Goal: Share content: Share content

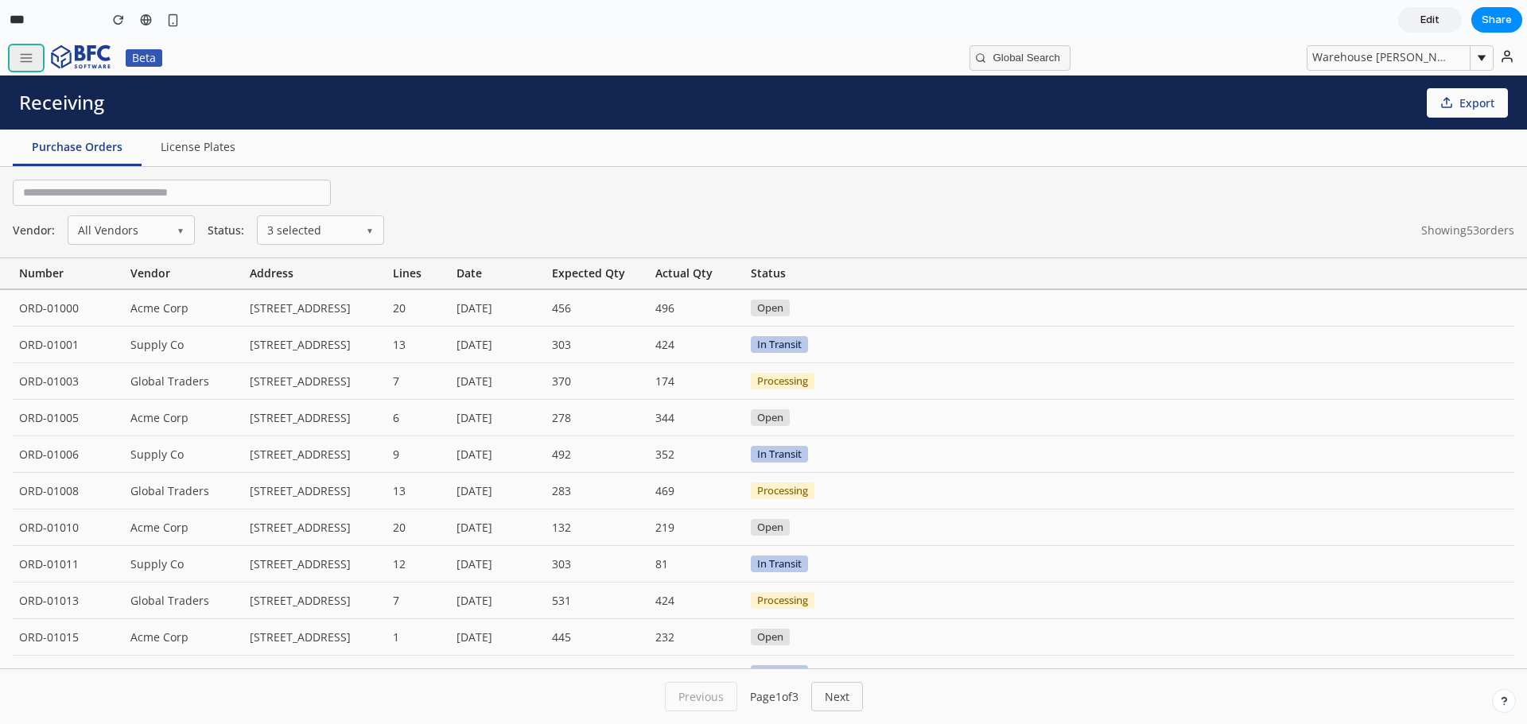
click at [19, 52] on icon "button" at bounding box center [26, 58] width 14 height 14
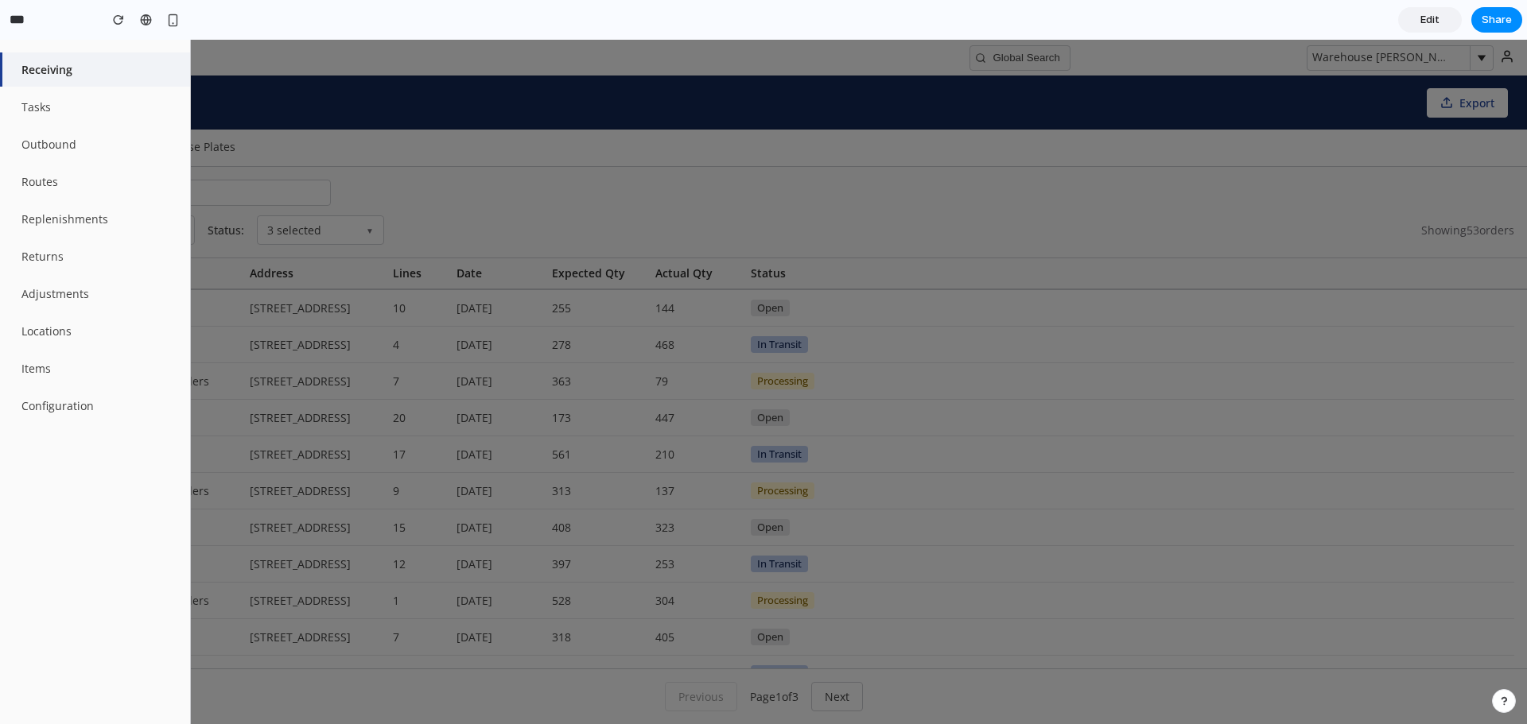
click at [55, 68] on button "Receiving" at bounding box center [95, 69] width 190 height 34
click at [673, 16] on section "*** Edit Share" at bounding box center [761, 20] width 1522 height 40
click at [357, 23] on section "*** Edit Share" at bounding box center [761, 20] width 1522 height 40
click at [777, 8] on section "*** Edit Share" at bounding box center [761, 20] width 1522 height 40
click at [321, 28] on section "*** Edit Share" at bounding box center [761, 20] width 1522 height 40
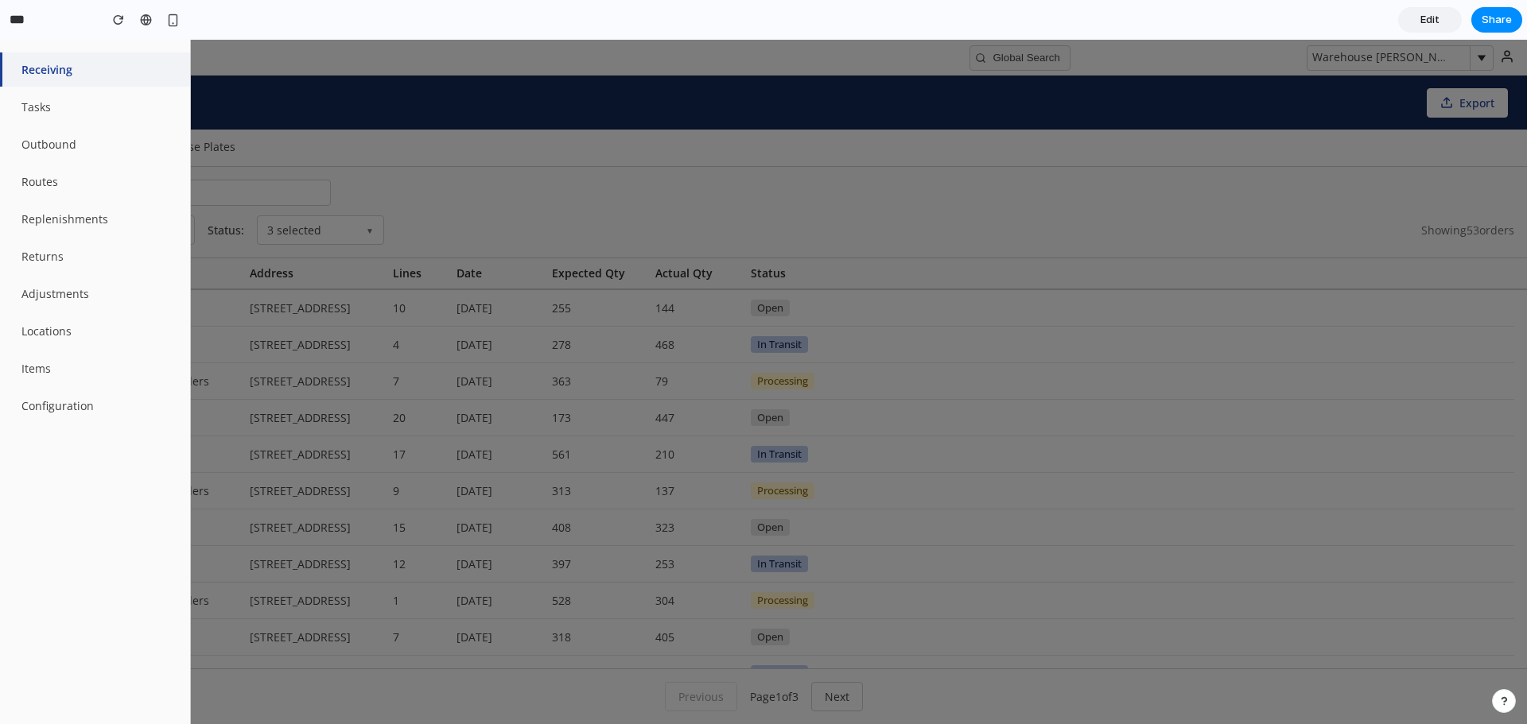
click at [719, 126] on div at bounding box center [763, 382] width 1527 height 685
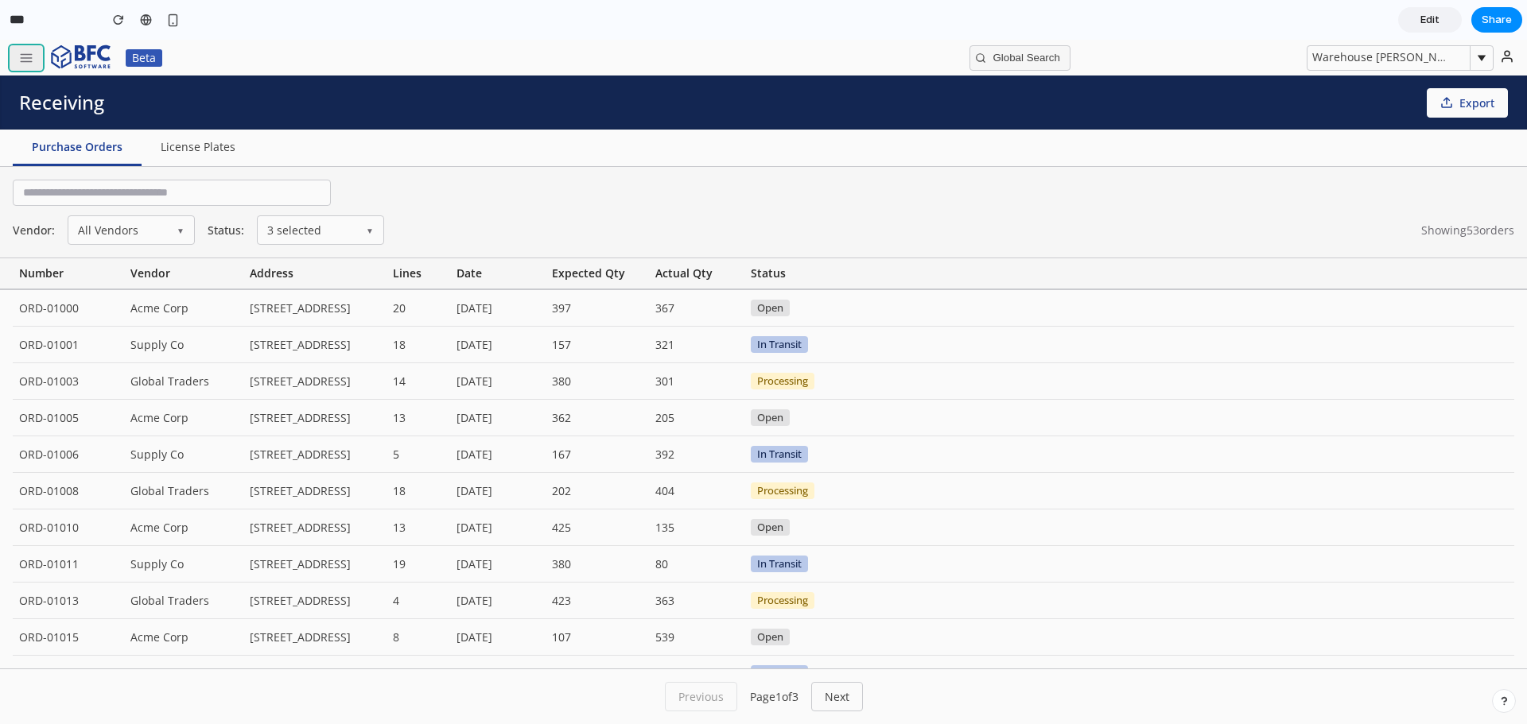
click at [34, 60] on button "button" at bounding box center [26, 57] width 33 height 25
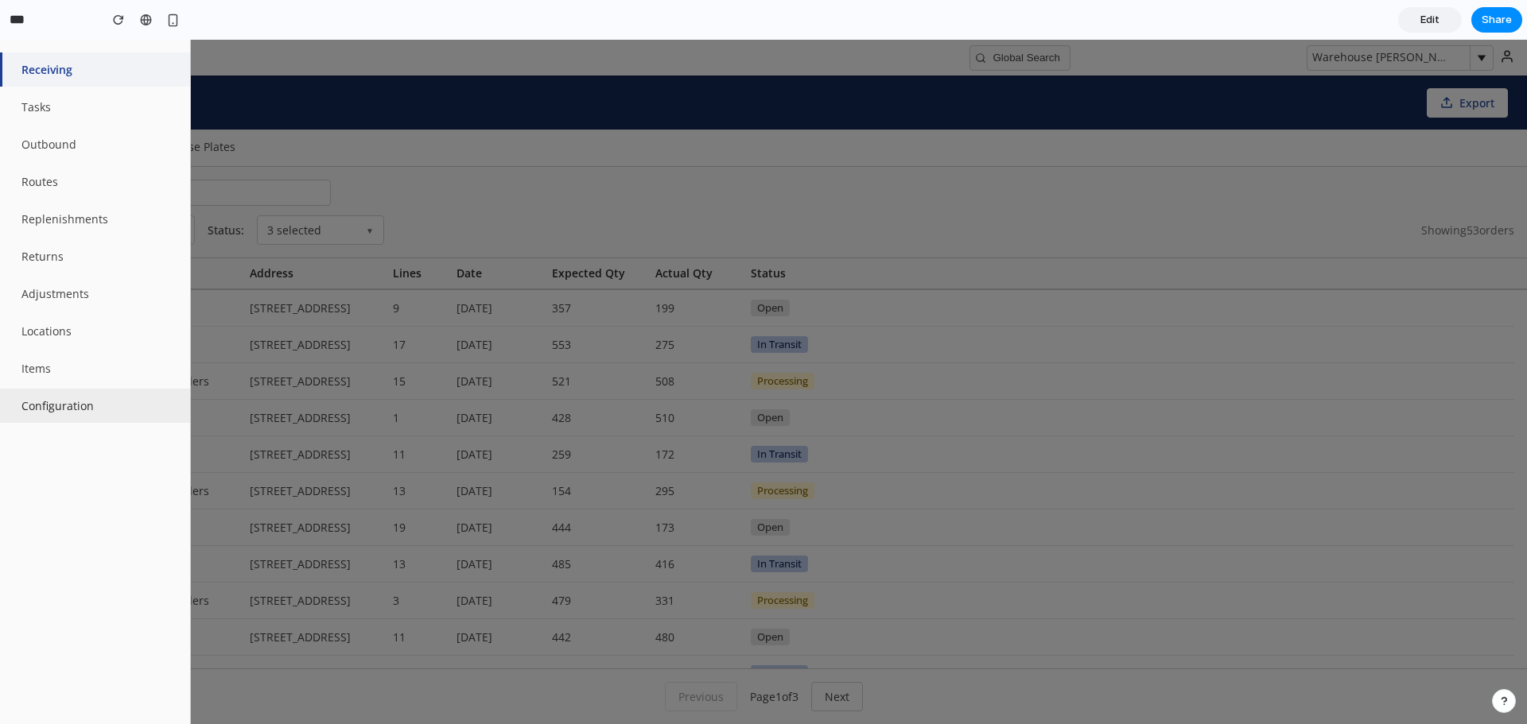
click at [87, 411] on button "Configuration" at bounding box center [95, 406] width 190 height 34
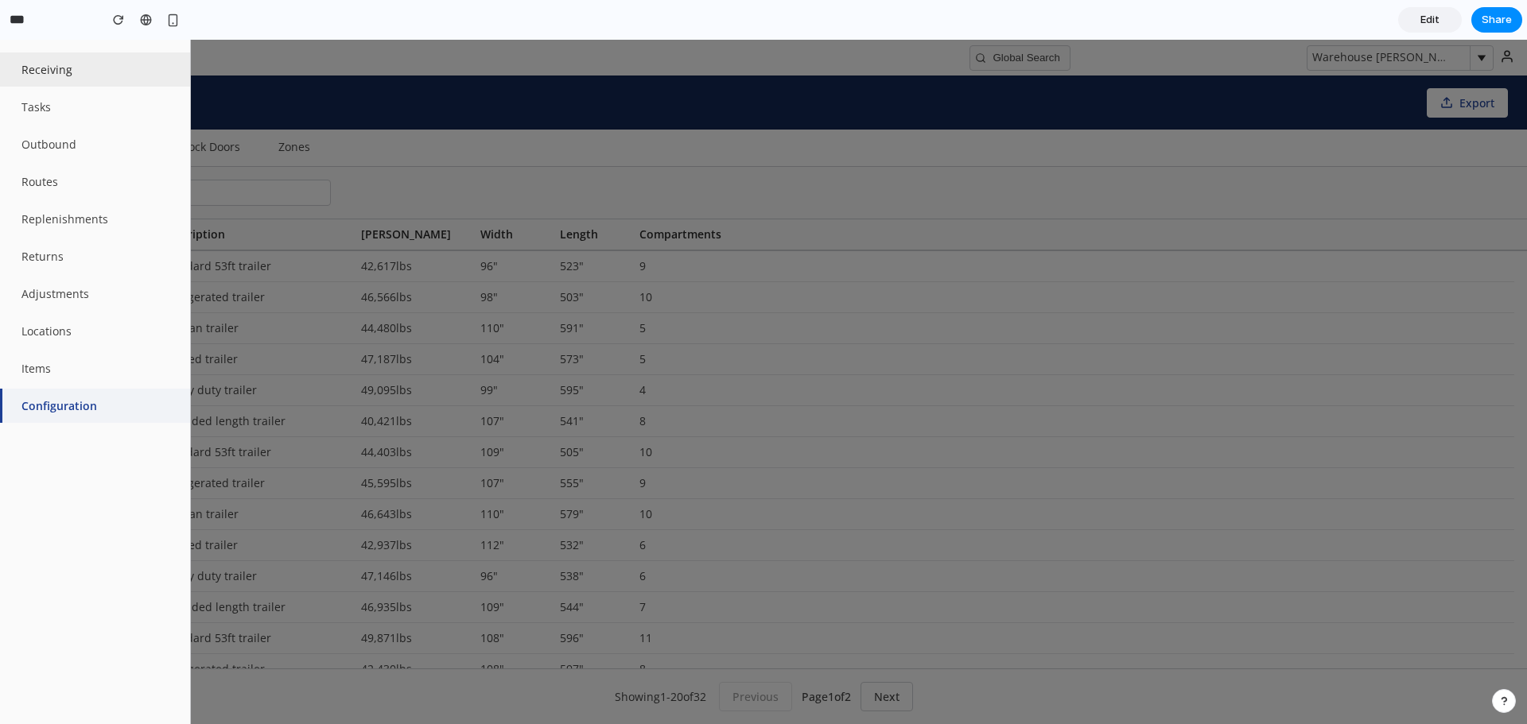
click at [87, 72] on button "Receiving" at bounding box center [95, 69] width 190 height 34
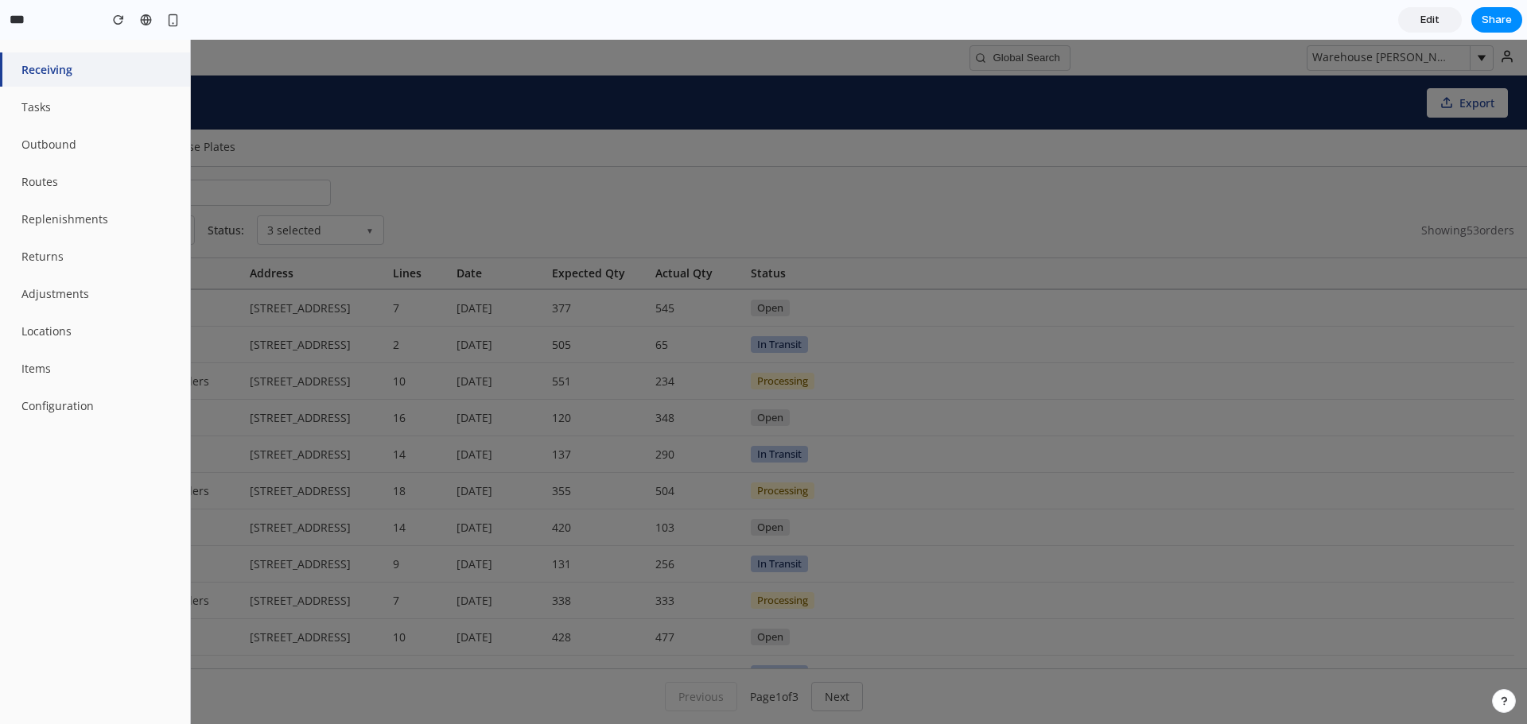
click at [326, 79] on div at bounding box center [763, 382] width 1527 height 685
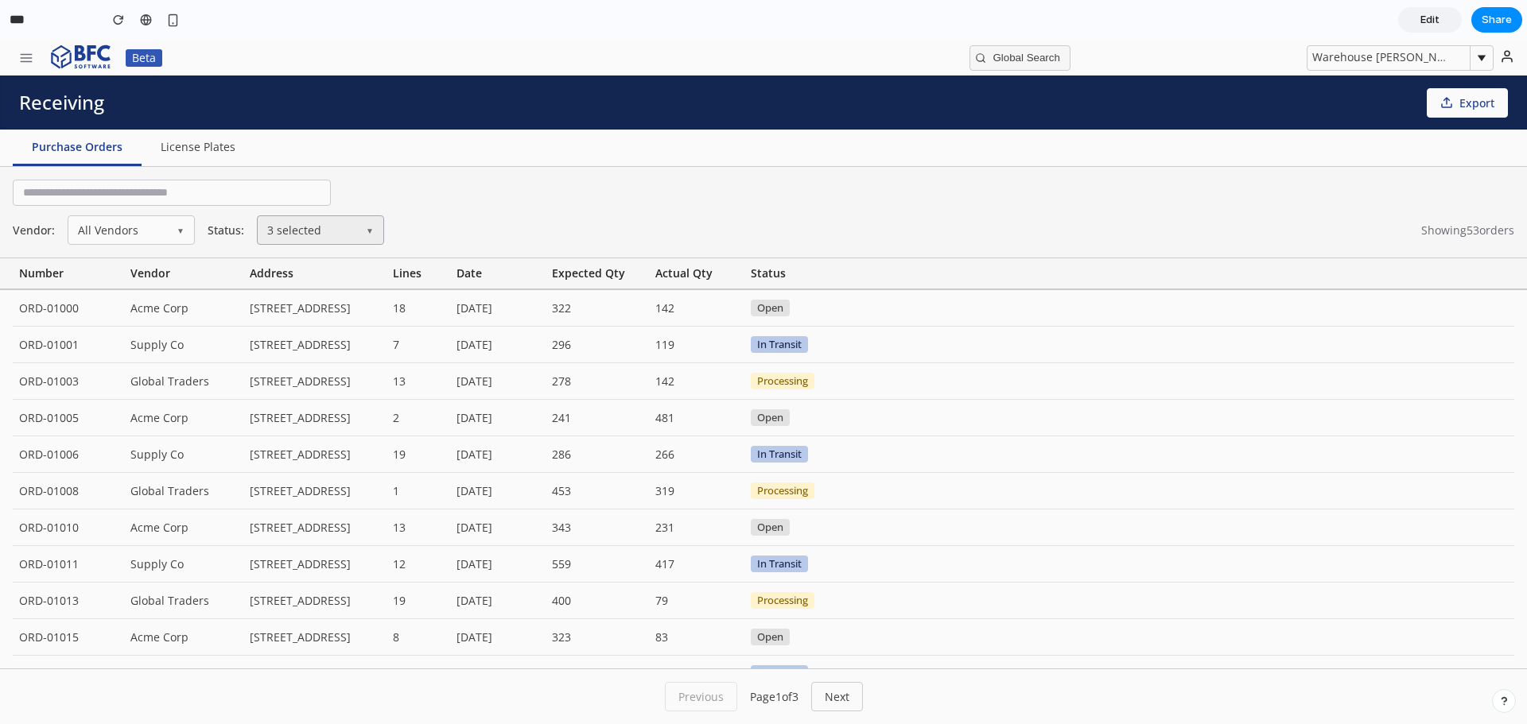
click at [316, 227] on button "3 selected ▼" at bounding box center [320, 229] width 127 height 29
click at [310, 266] on span "Open" at bounding box center [309, 270] width 29 height 11
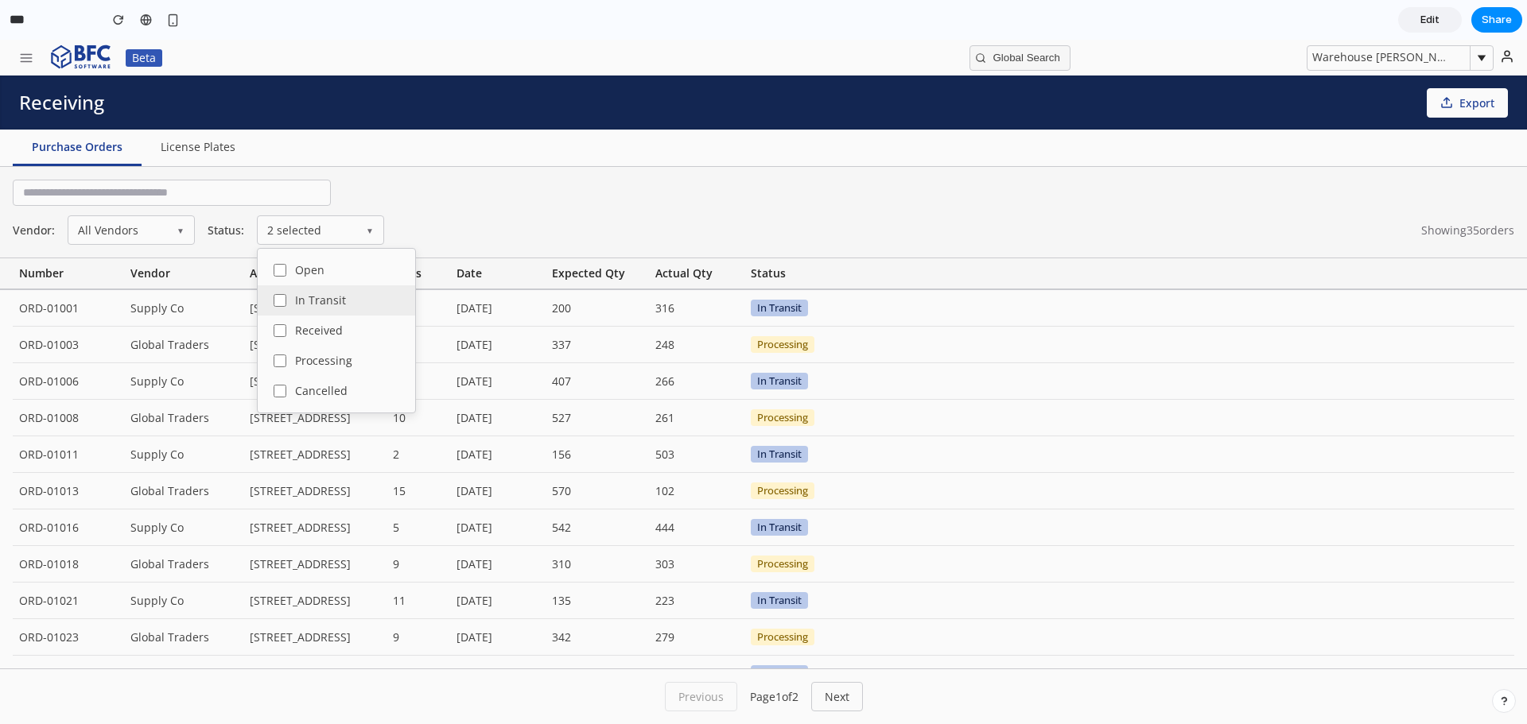
click at [314, 297] on span "In Transit" at bounding box center [320, 300] width 51 height 11
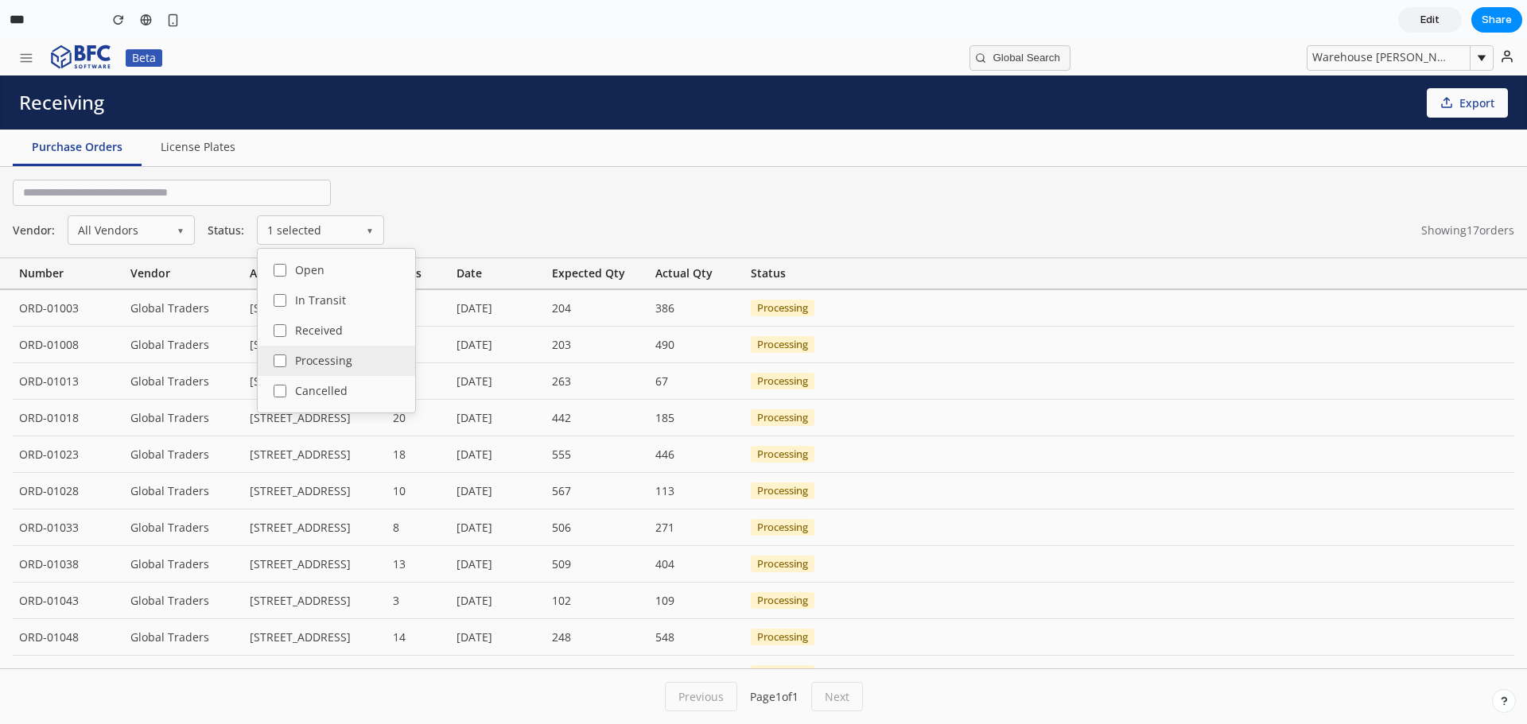
click at [329, 365] on span "Processing" at bounding box center [323, 360] width 57 height 11
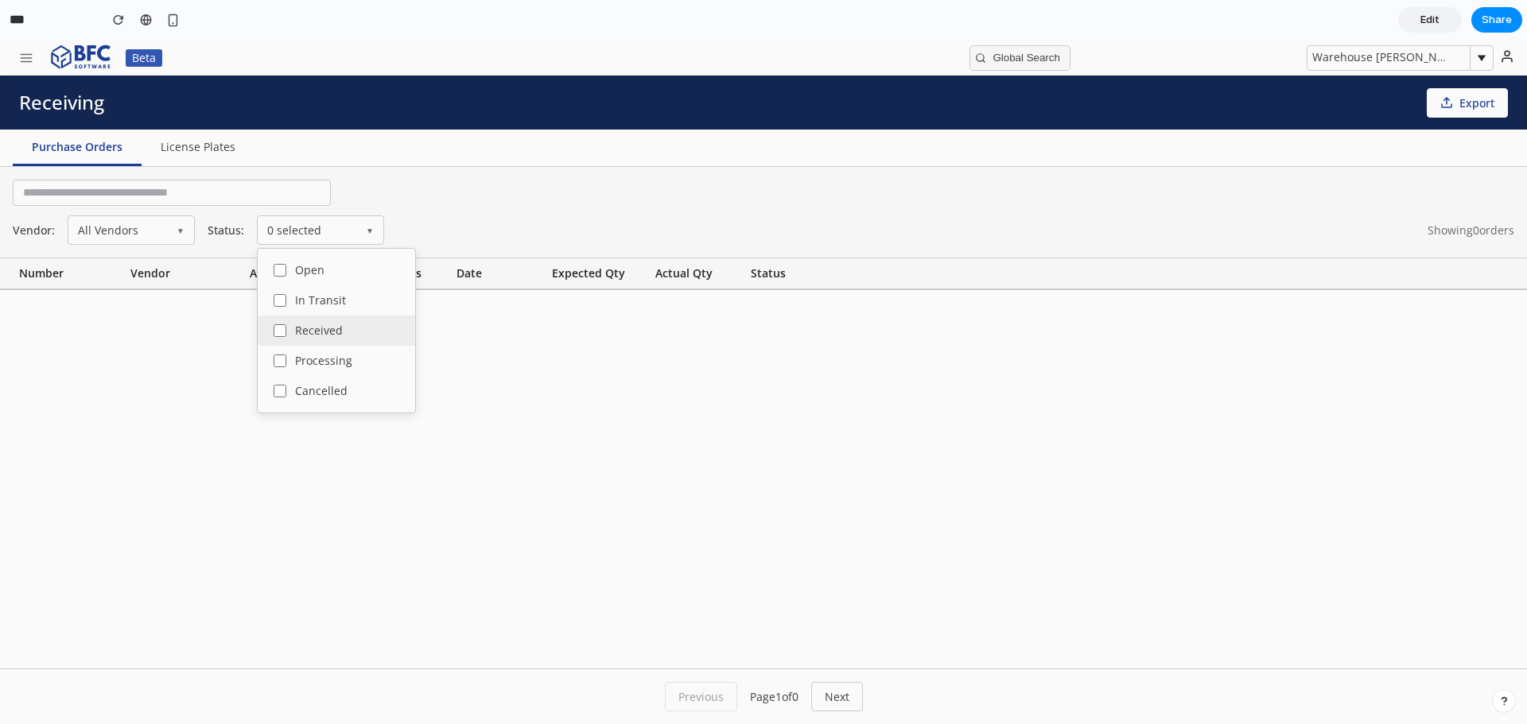
click at [308, 336] on span "Received" at bounding box center [319, 330] width 48 height 11
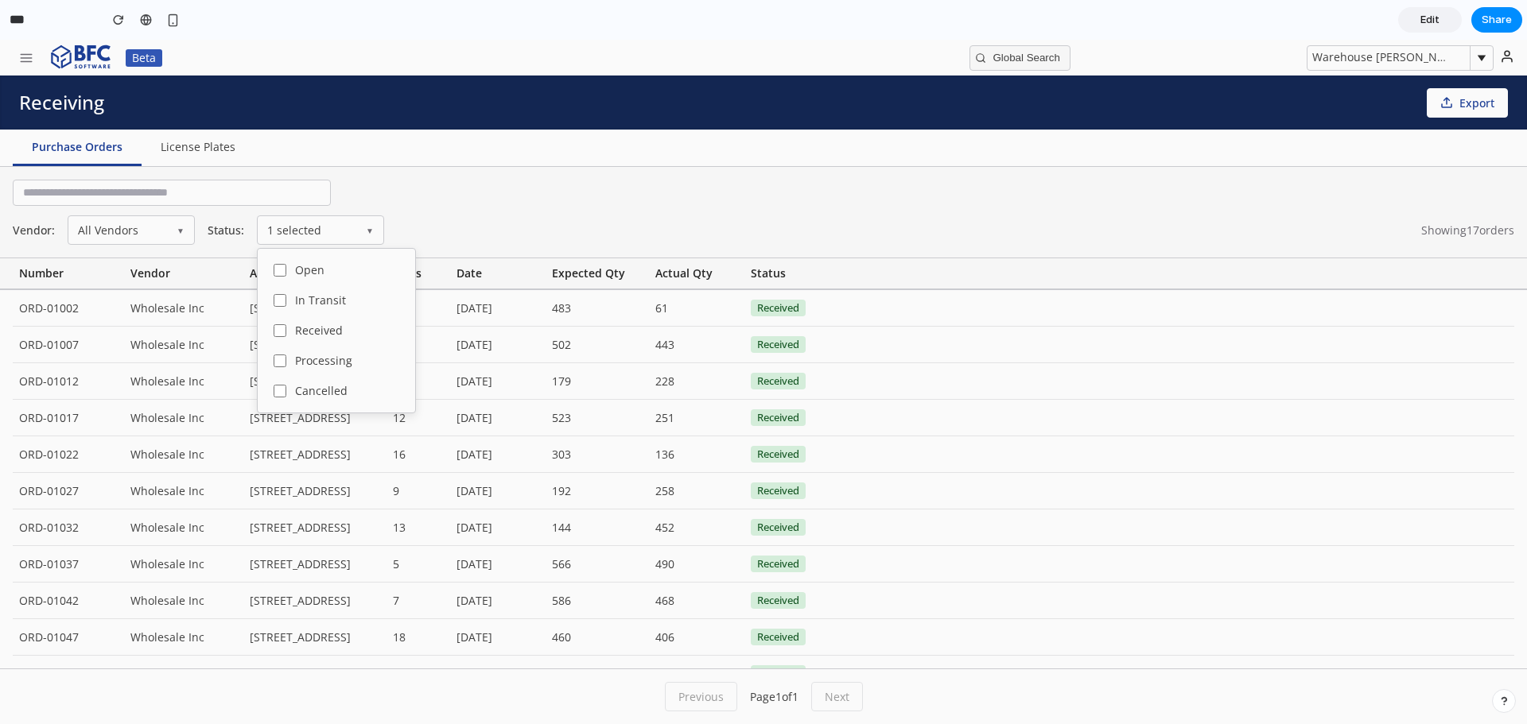
click at [484, 179] on div "Vendor: All Vendors ▼ Status: 1 selected ▼ Open In Transit Received Processing …" at bounding box center [763, 212] width 1527 height 91
click at [199, 155] on button "License Plates" at bounding box center [198, 148] width 113 height 37
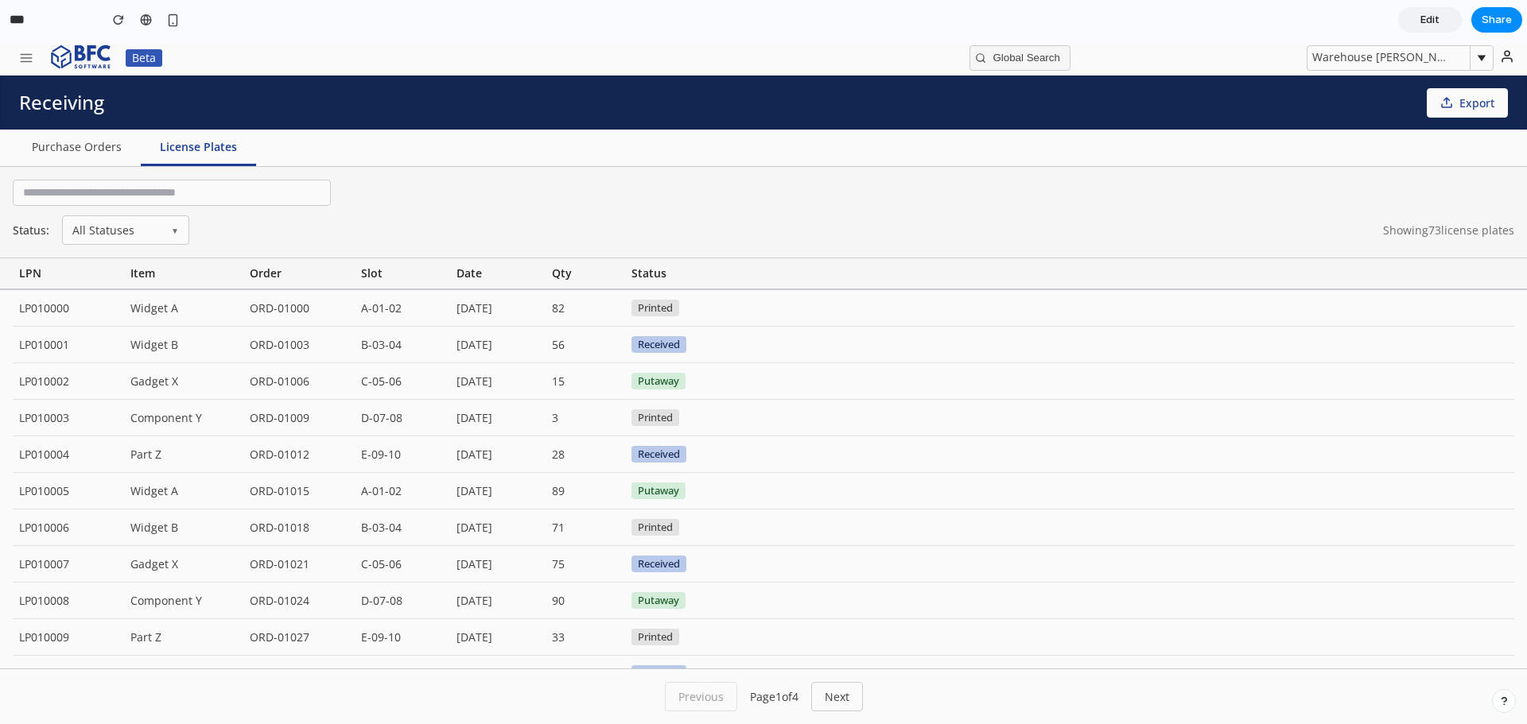
click at [23, 72] on div "Beta" at bounding box center [124, 58] width 229 height 34
click at [24, 60] on icon "button" at bounding box center [26, 58] width 14 height 14
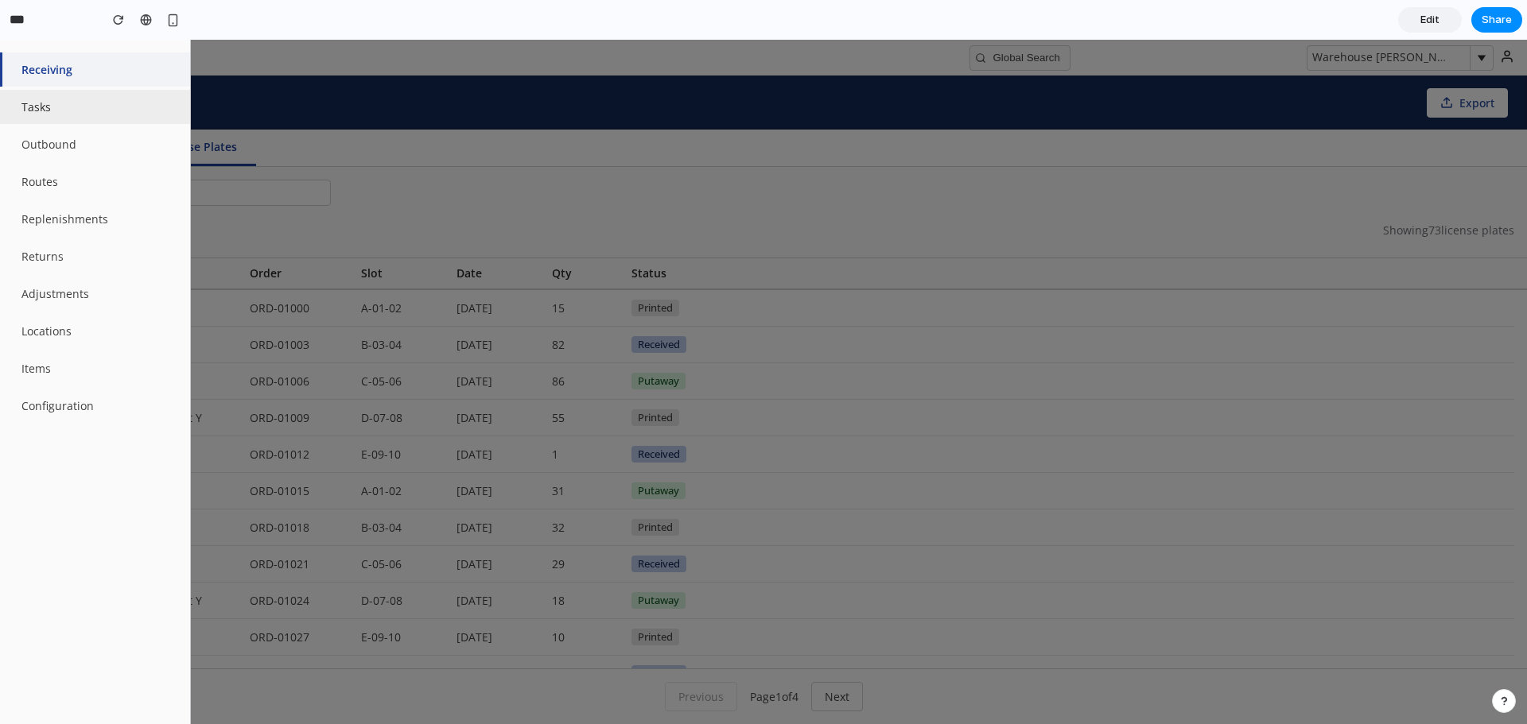
click at [52, 104] on button "Tasks" at bounding box center [95, 107] width 190 height 34
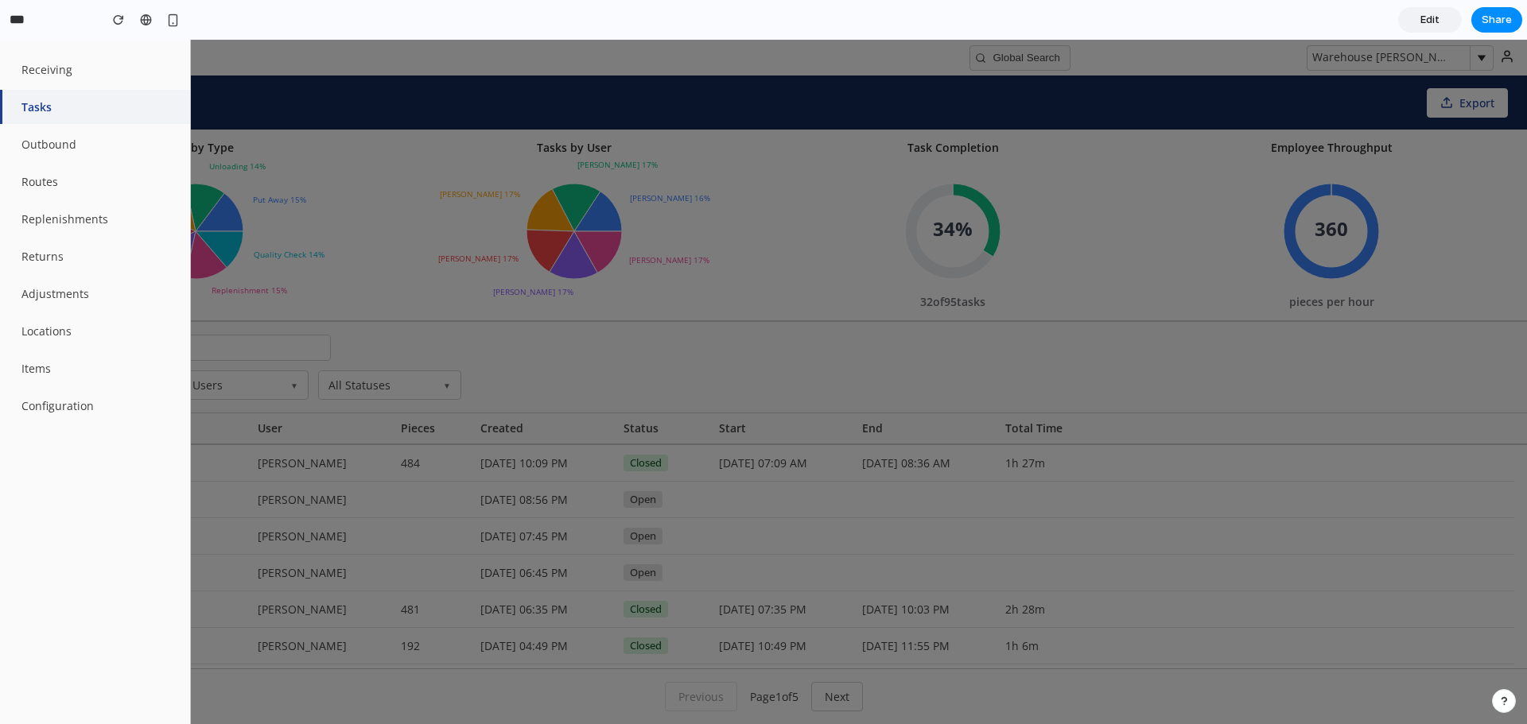
click at [313, 56] on div at bounding box center [763, 382] width 1527 height 685
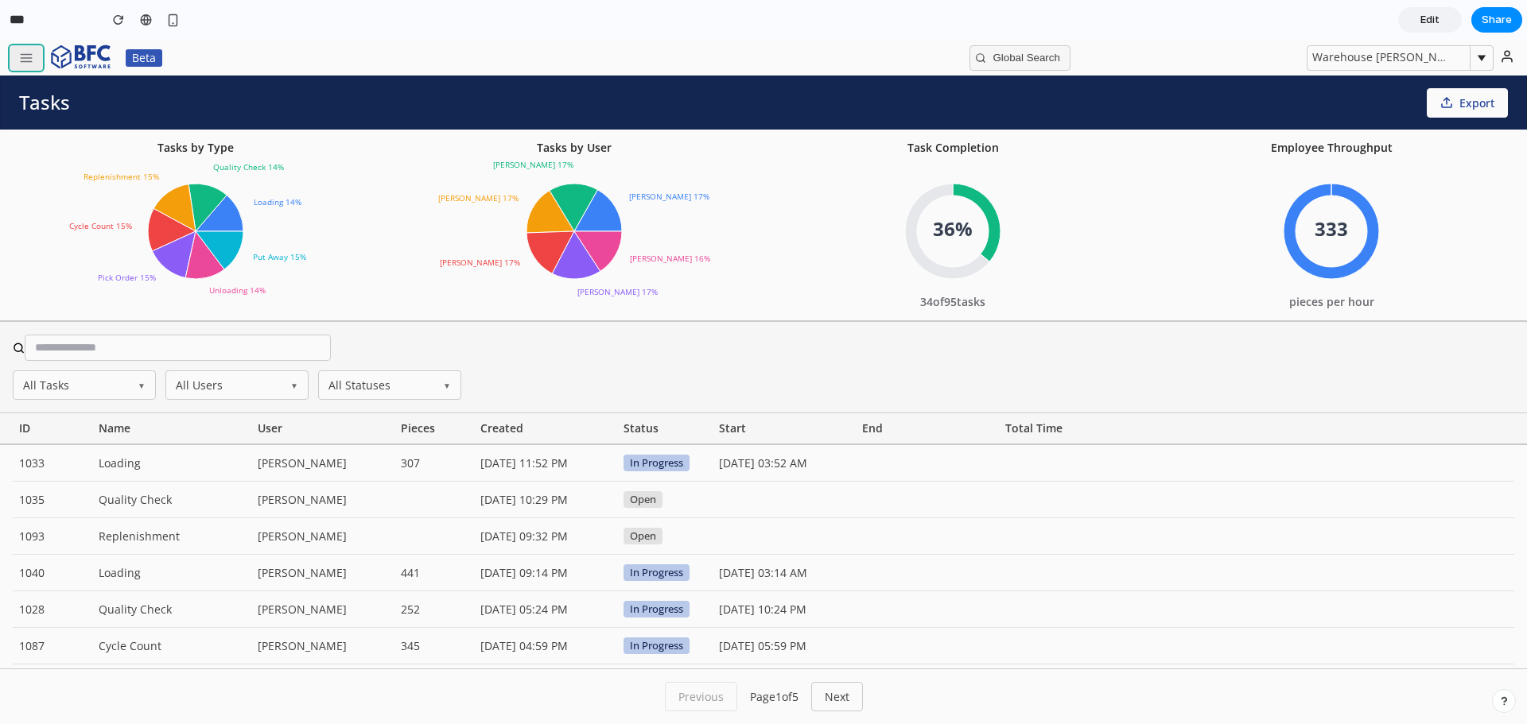
click at [24, 58] on line "button" at bounding box center [26, 58] width 11 height 0
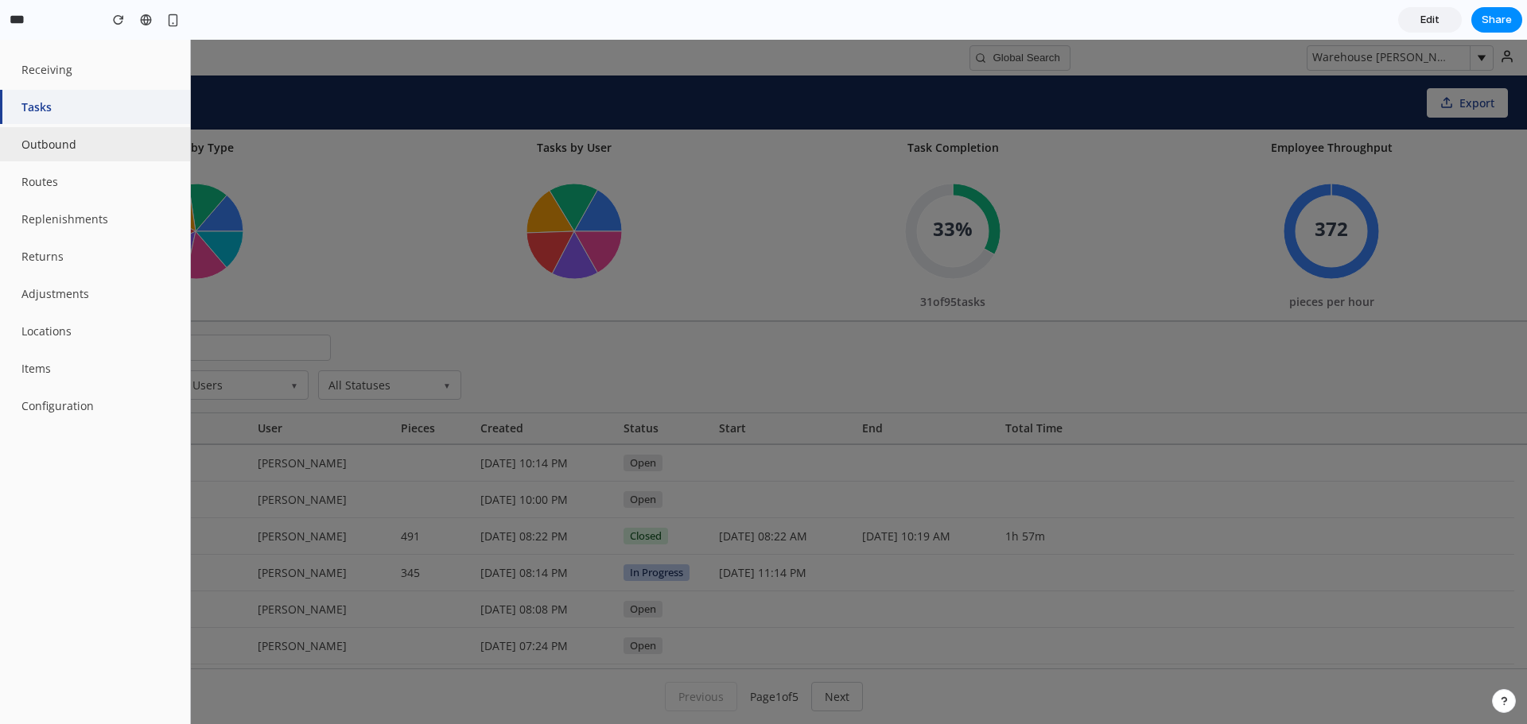
click at [44, 139] on button "Outbound" at bounding box center [95, 144] width 190 height 34
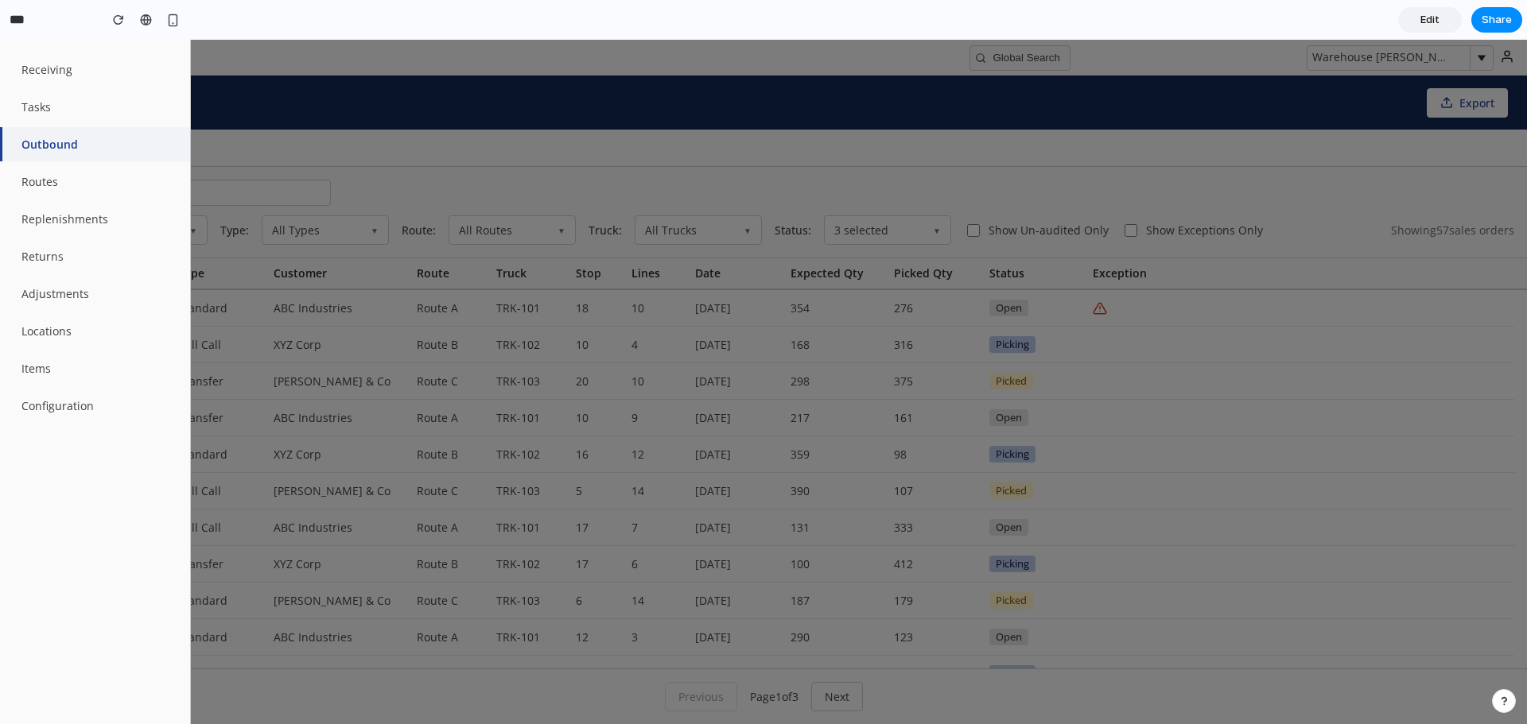
click at [396, 89] on div at bounding box center [763, 382] width 1527 height 685
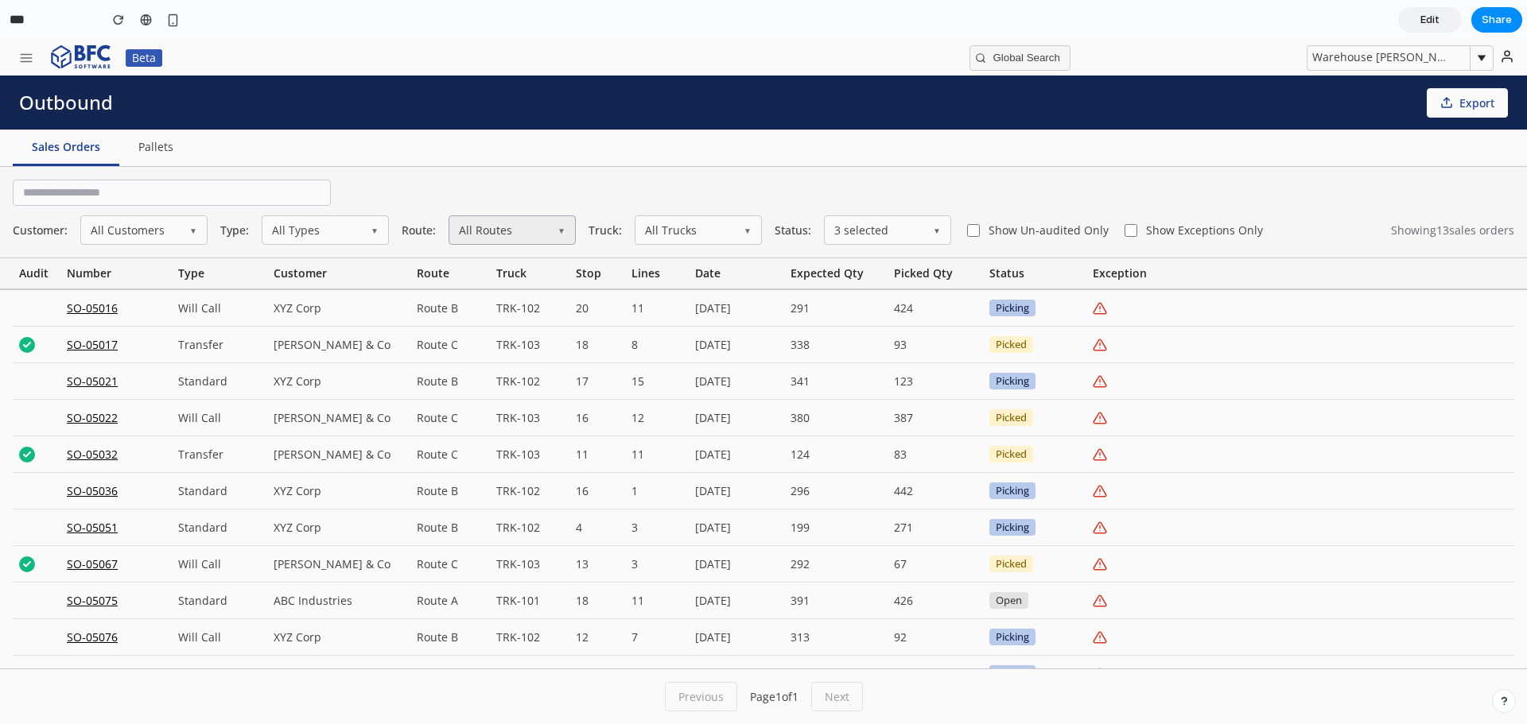
click at [536, 229] on button "All Routes ▼" at bounding box center [511, 229] width 127 height 29
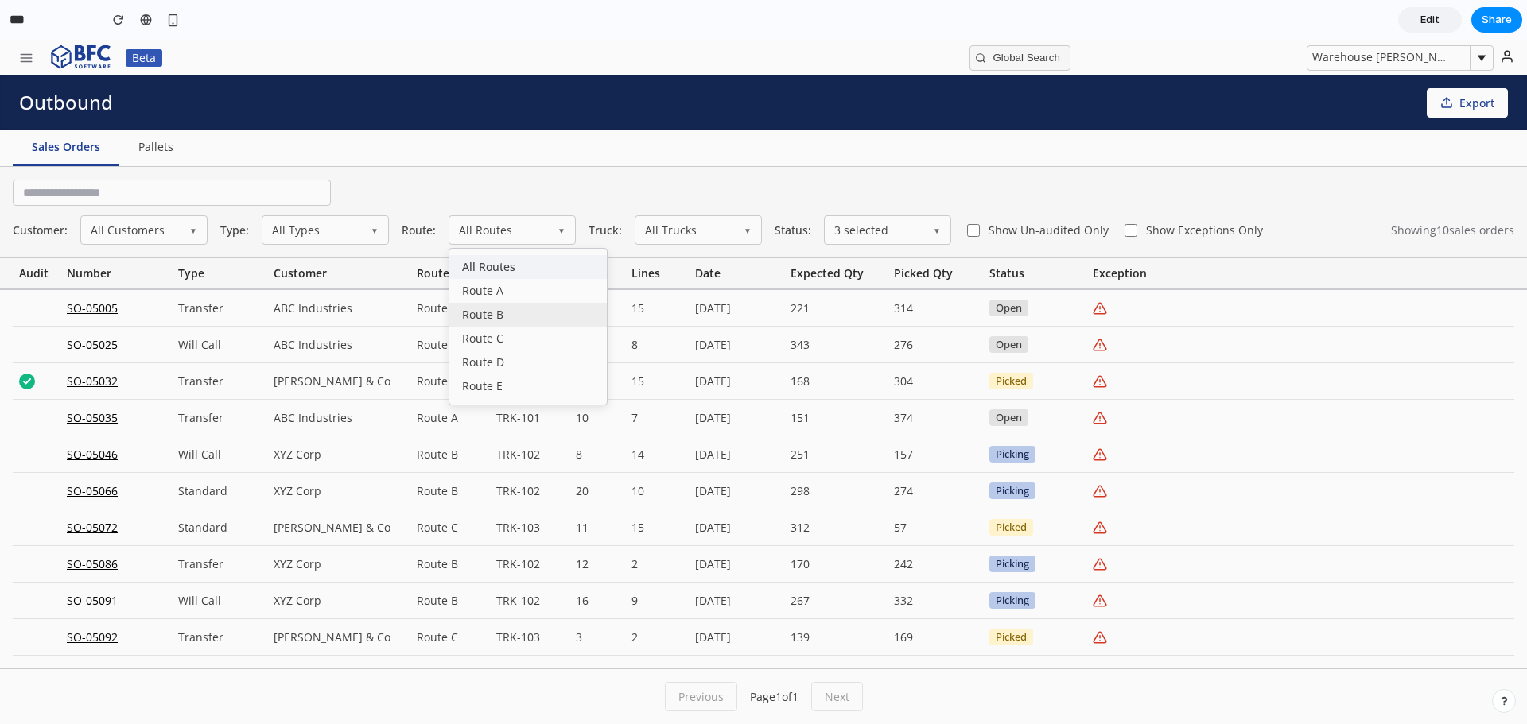
click at [536, 311] on div "Route B" at bounding box center [527, 315] width 157 height 24
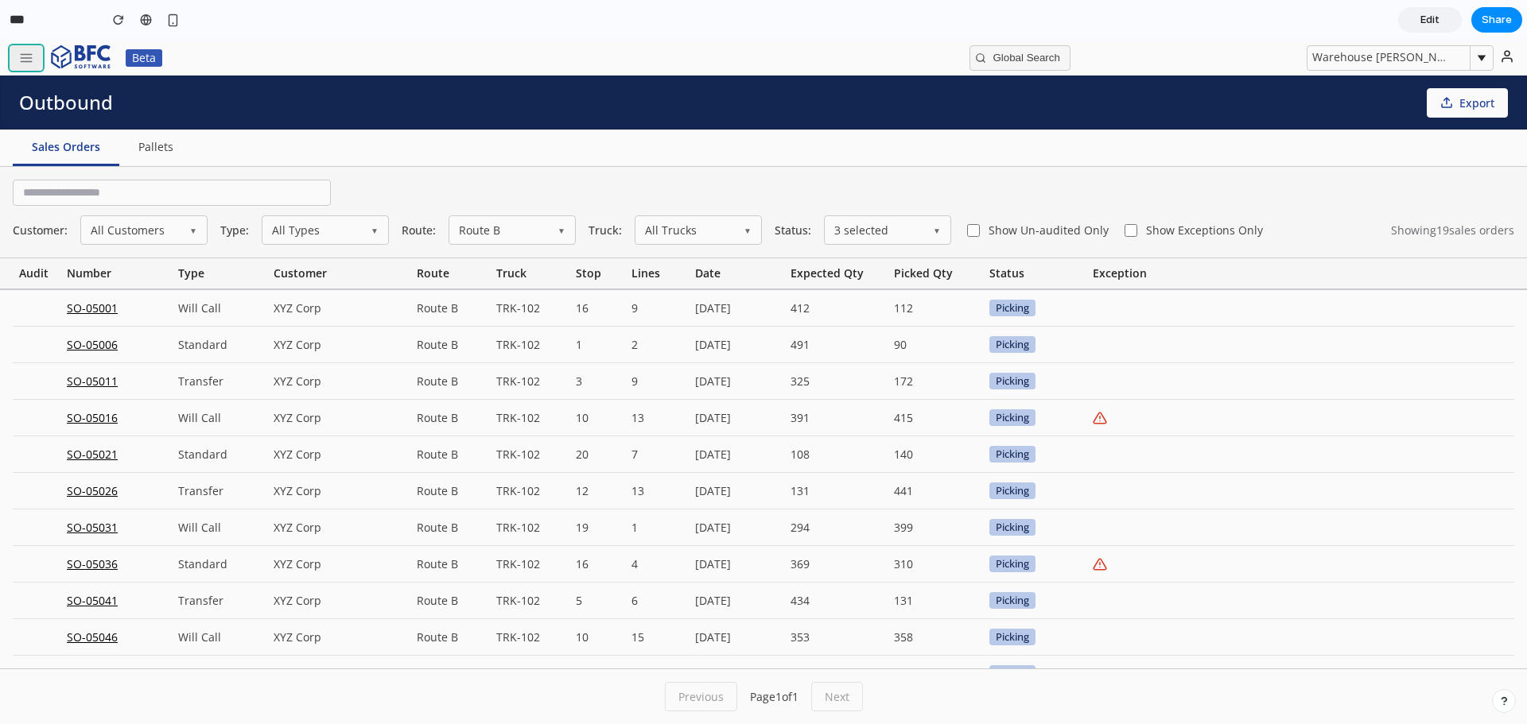
click at [31, 55] on icon "button" at bounding box center [26, 58] width 14 height 14
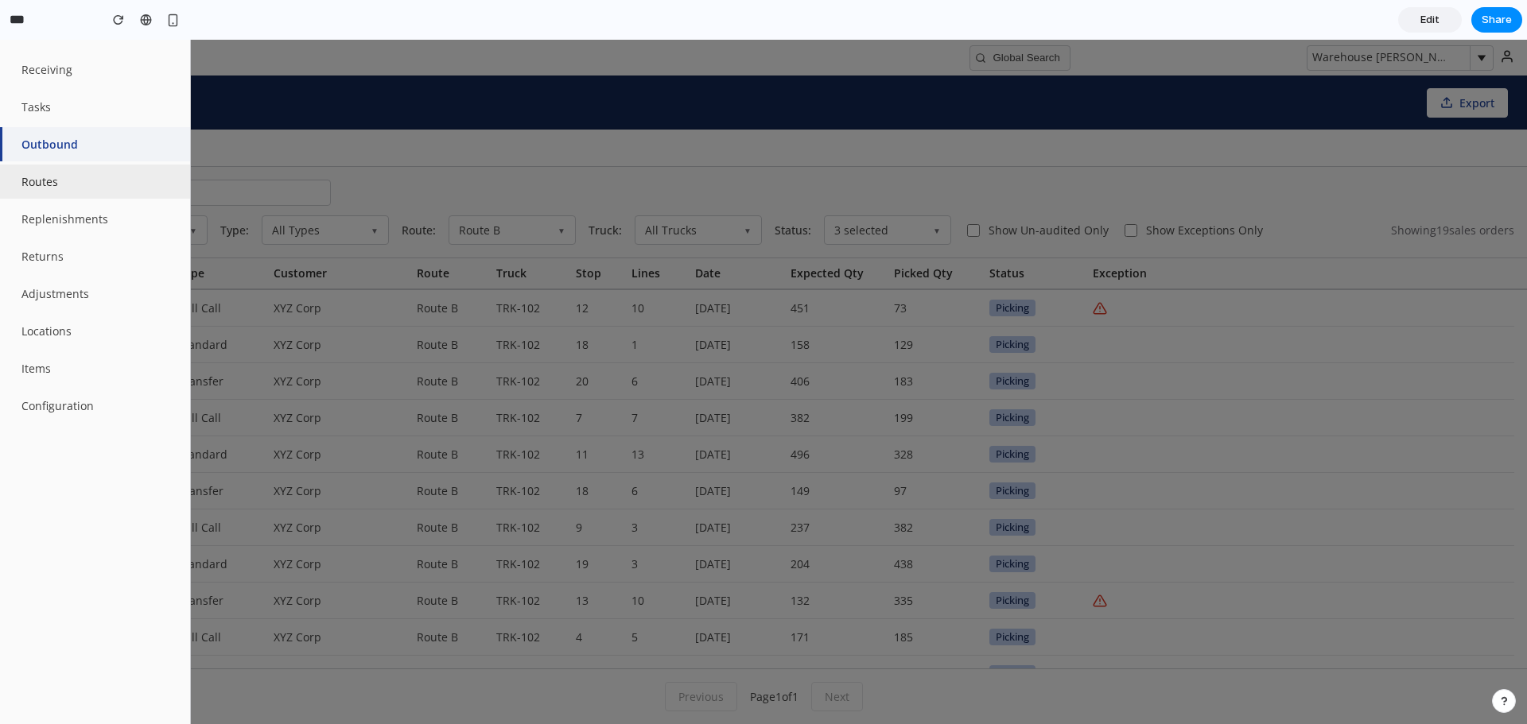
click at [43, 186] on button "Routes" at bounding box center [95, 182] width 190 height 34
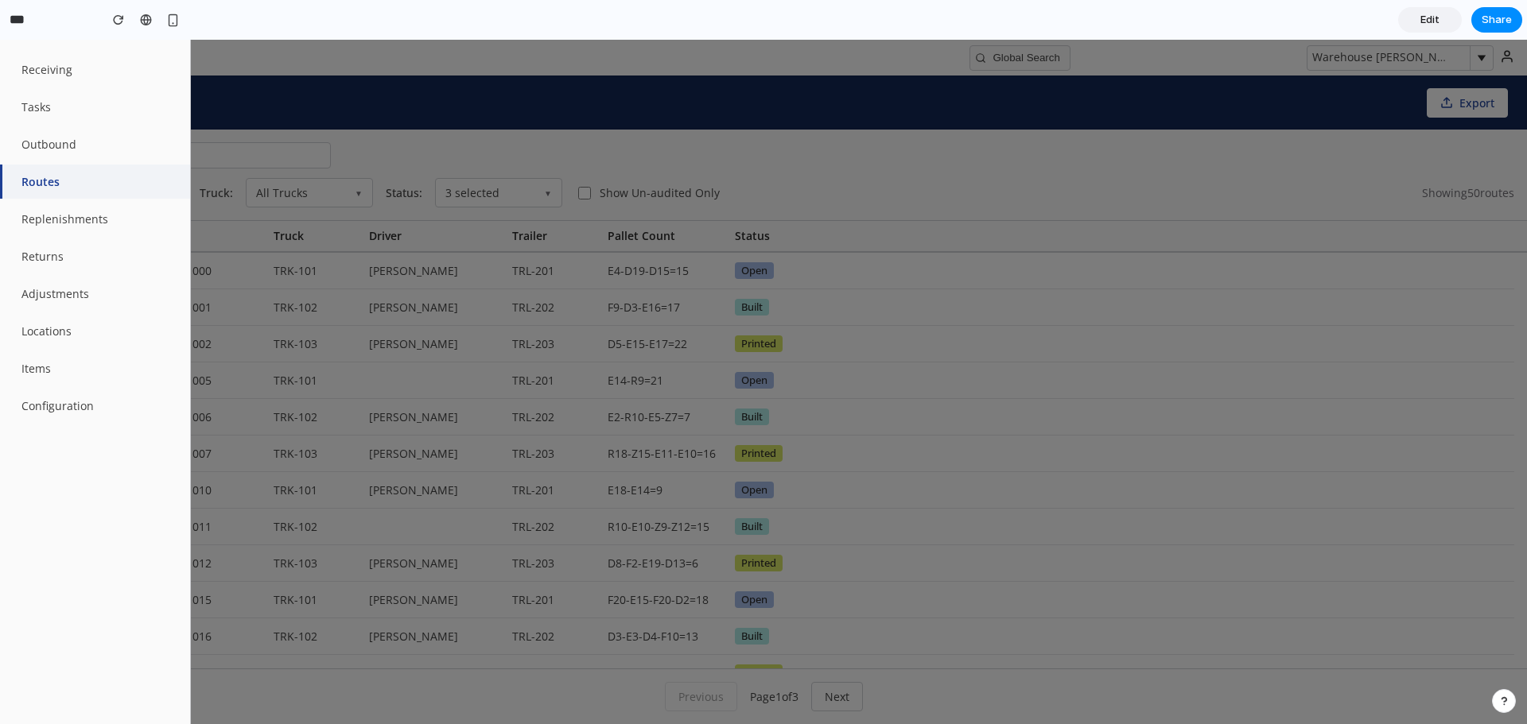
click at [598, 131] on div at bounding box center [763, 382] width 1527 height 685
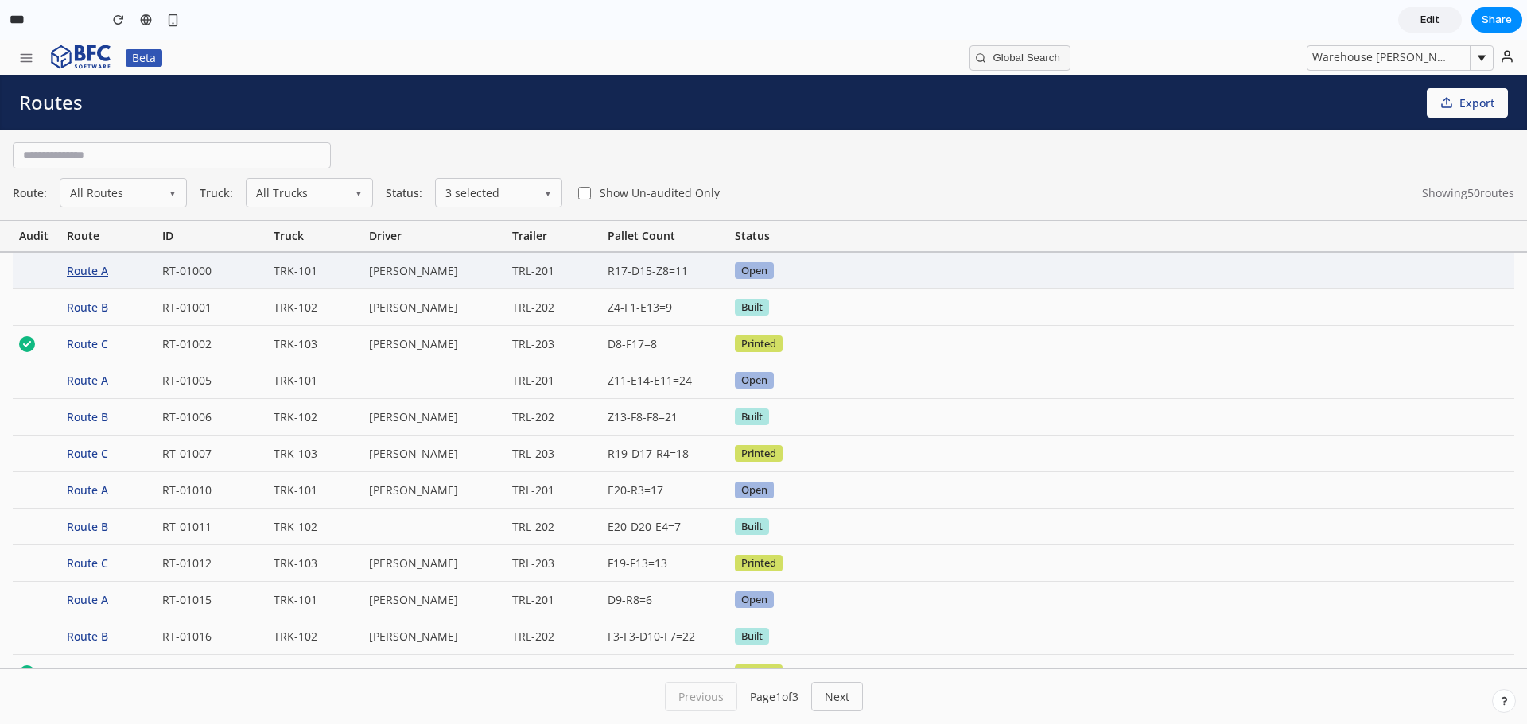
click at [83, 271] on div "Route A" at bounding box center [107, 271] width 95 height 36
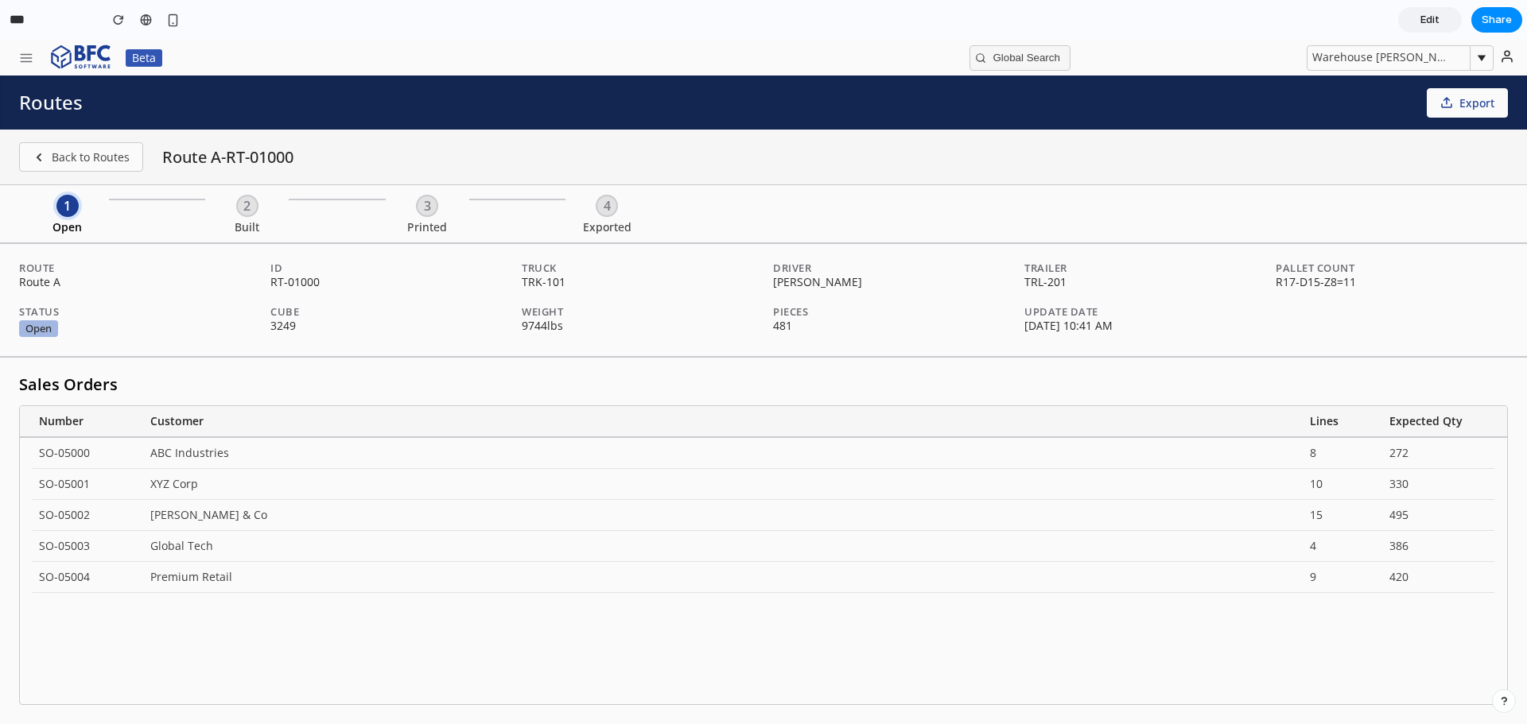
click at [1458, 214] on button "Build Route" at bounding box center [1457, 214] width 100 height 34
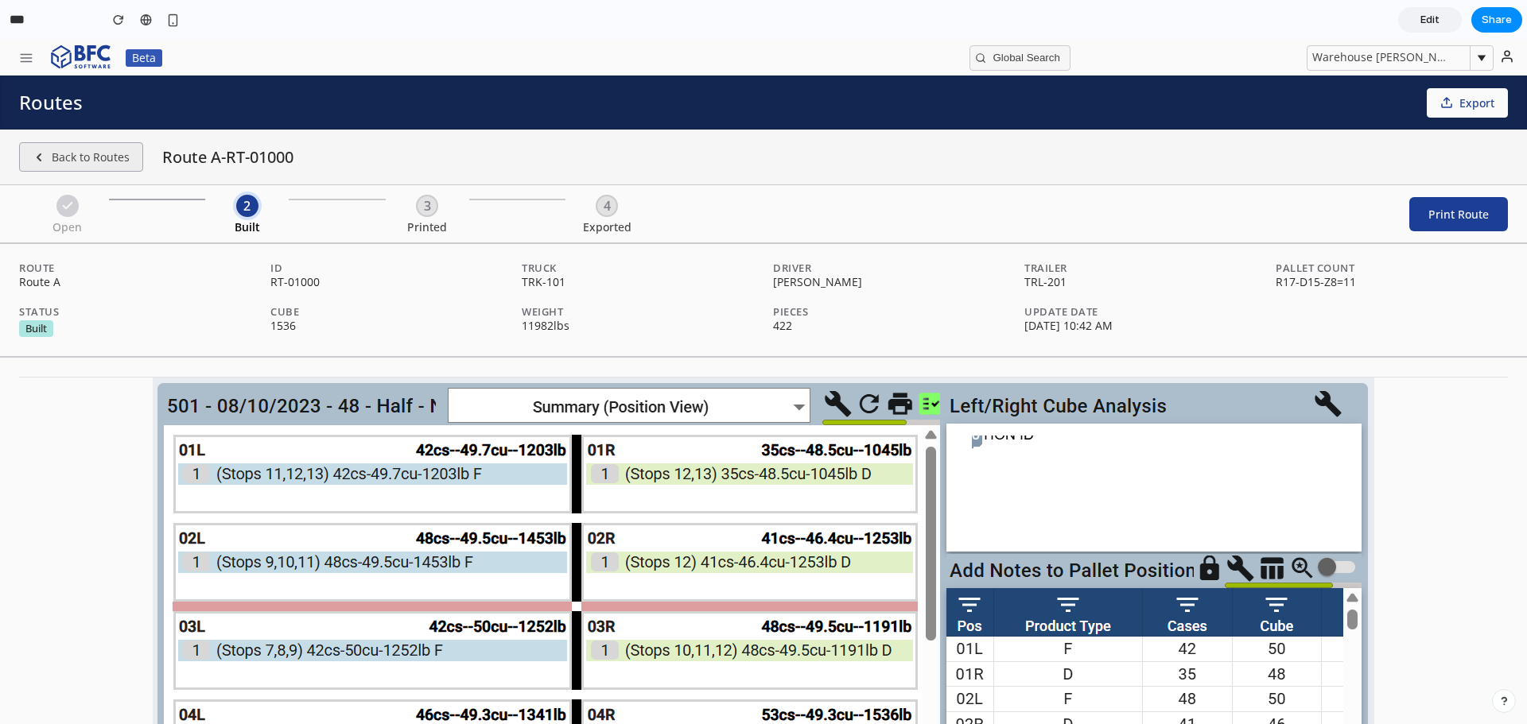
click at [62, 156] on button "Back to Routes" at bounding box center [81, 156] width 124 height 29
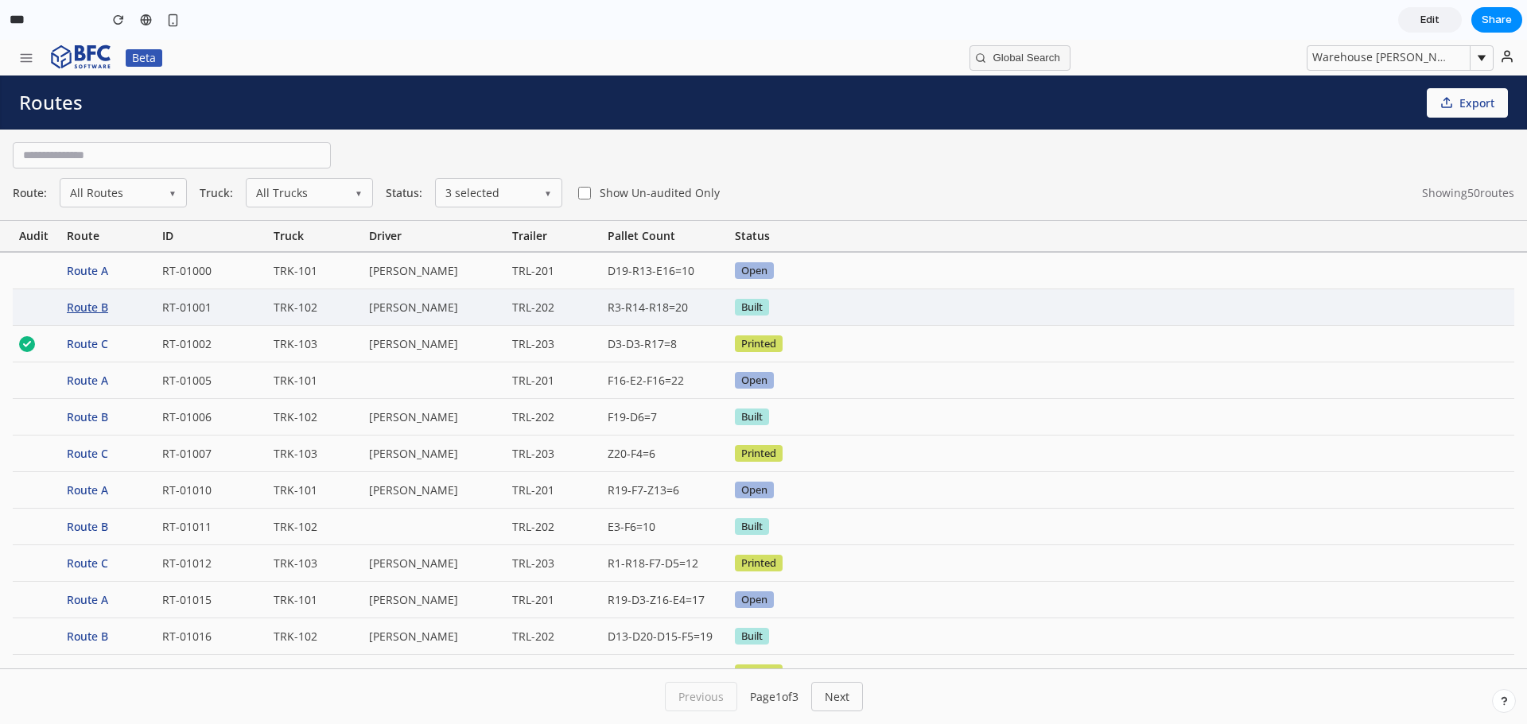
click at [114, 308] on div "Route B" at bounding box center [107, 307] width 95 height 36
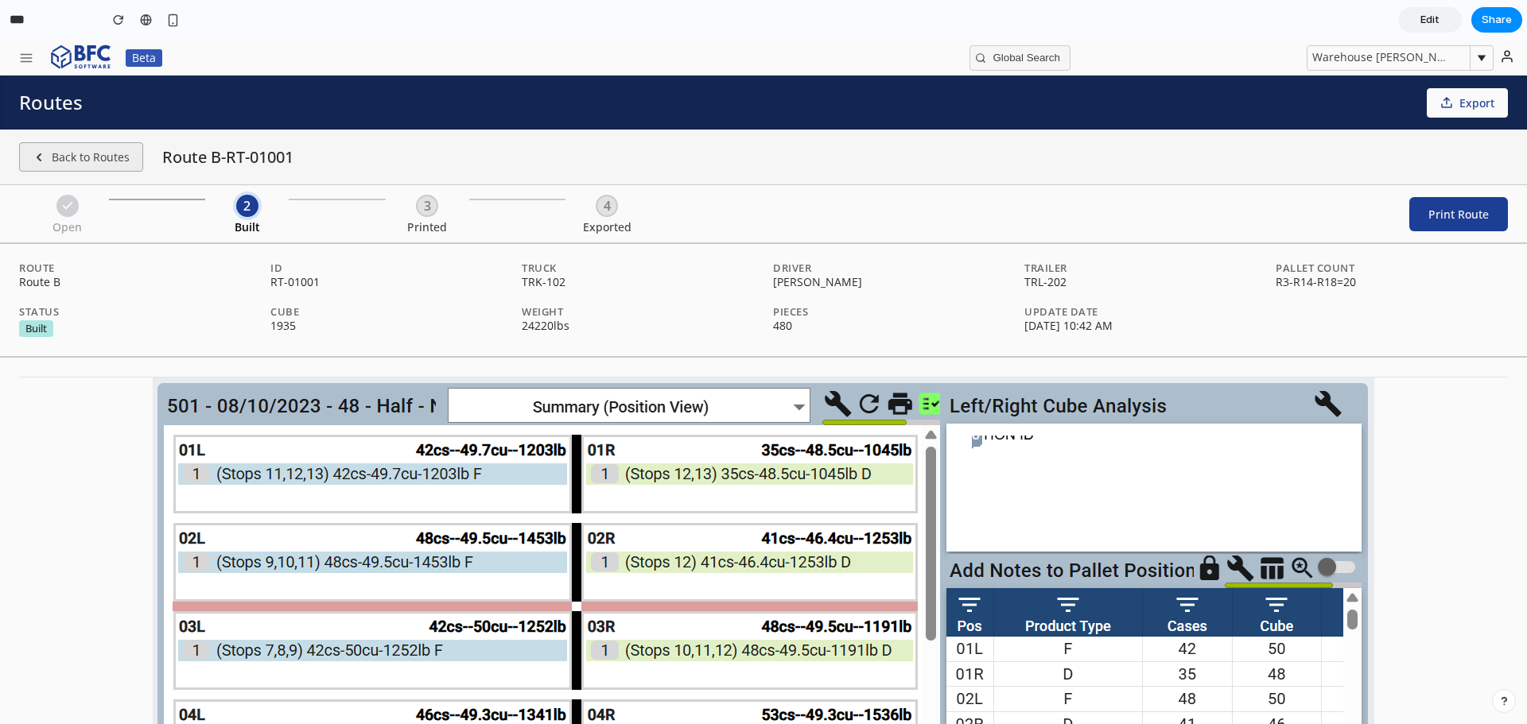
click at [70, 149] on button "Back to Routes" at bounding box center [81, 156] width 124 height 29
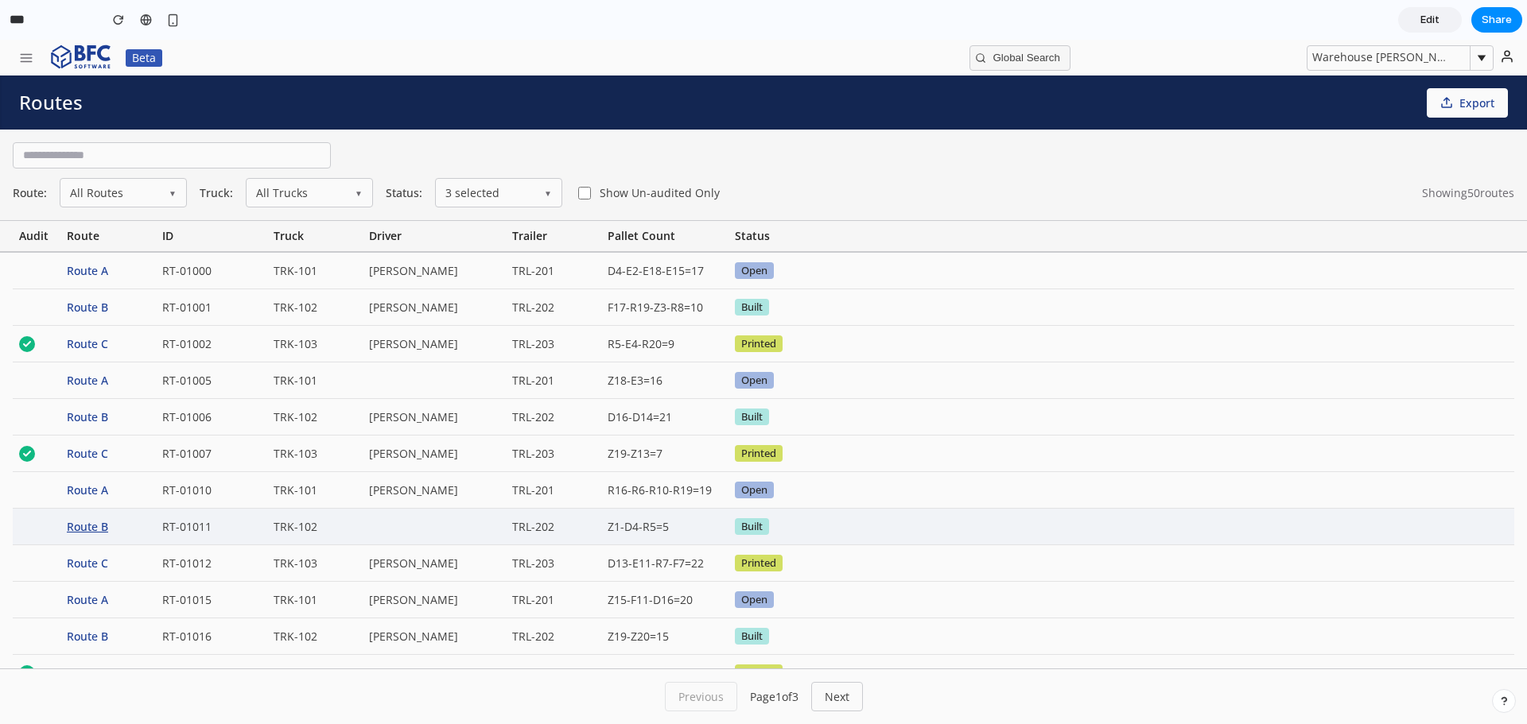
click at [100, 537] on div "Route B" at bounding box center [107, 527] width 95 height 36
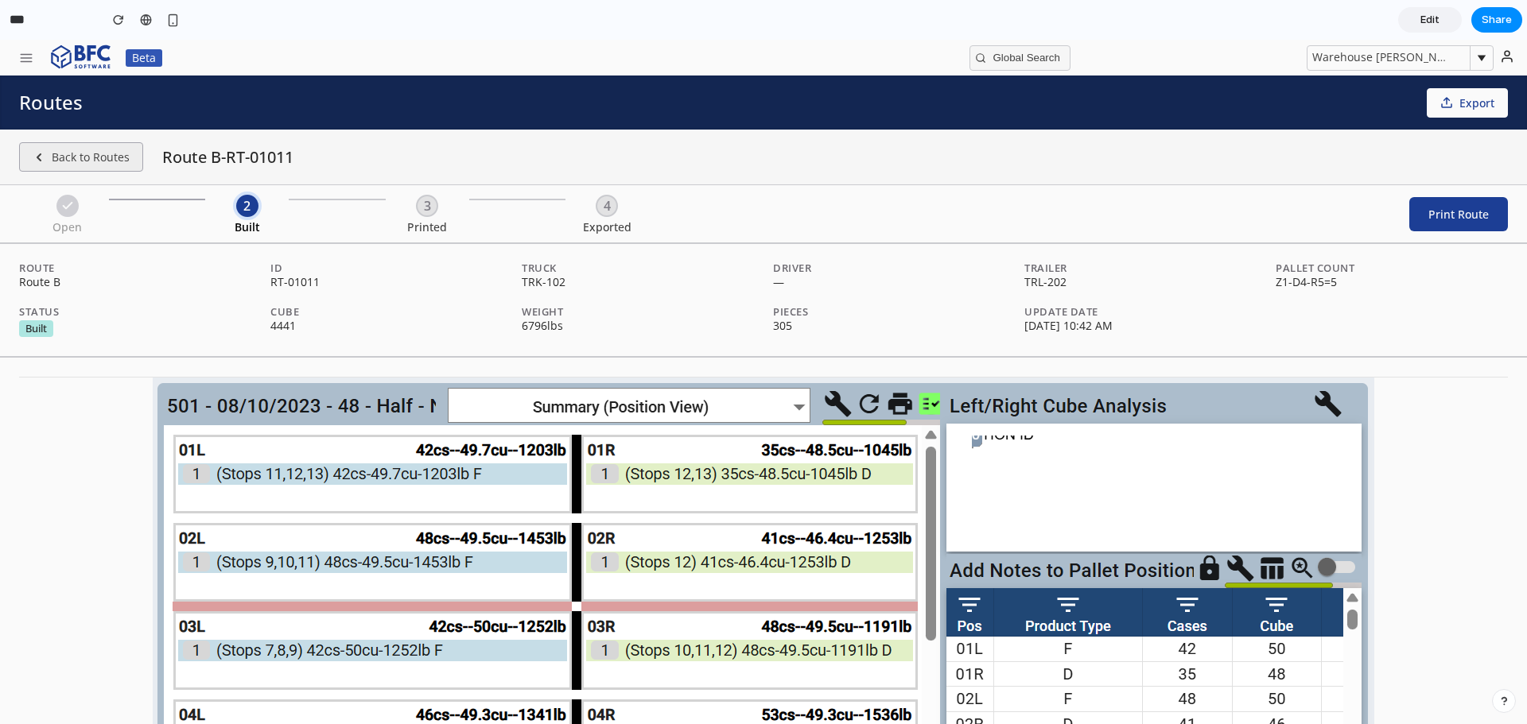
click at [90, 157] on button "Back to Routes" at bounding box center [81, 156] width 124 height 29
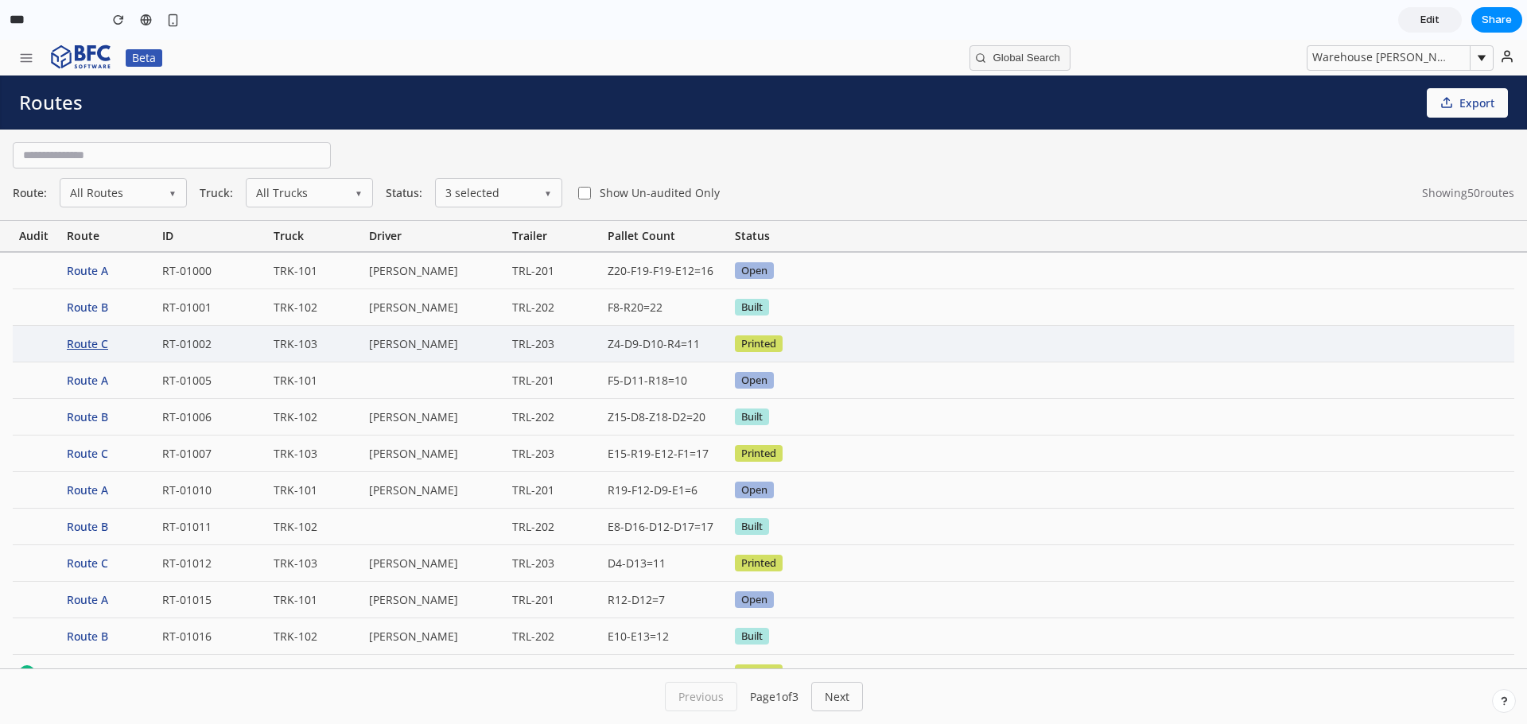
click at [87, 343] on div "Route C" at bounding box center [107, 344] width 95 height 36
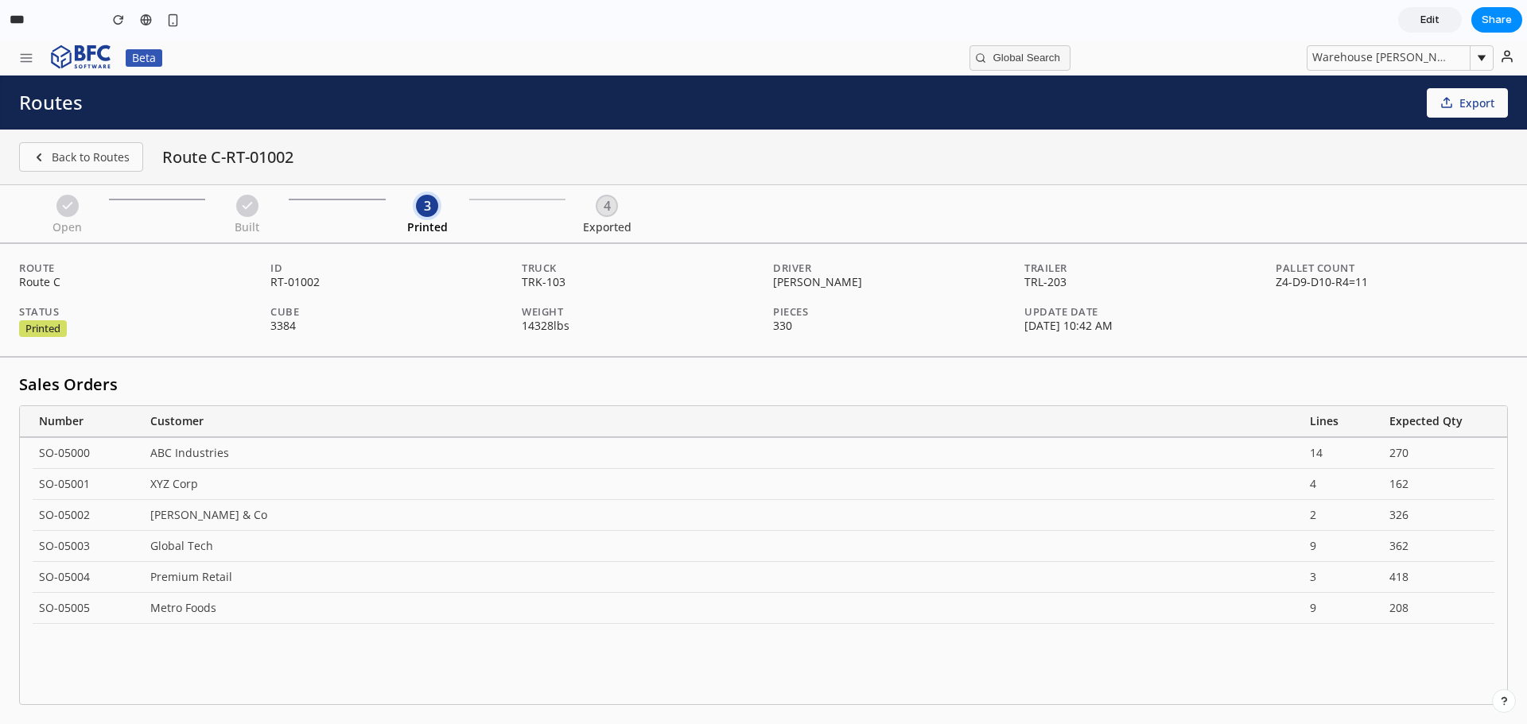
click at [1458, 218] on button "Export Route" at bounding box center [1453, 214] width 107 height 34
click at [98, 156] on button "Back to Routes" at bounding box center [81, 156] width 124 height 29
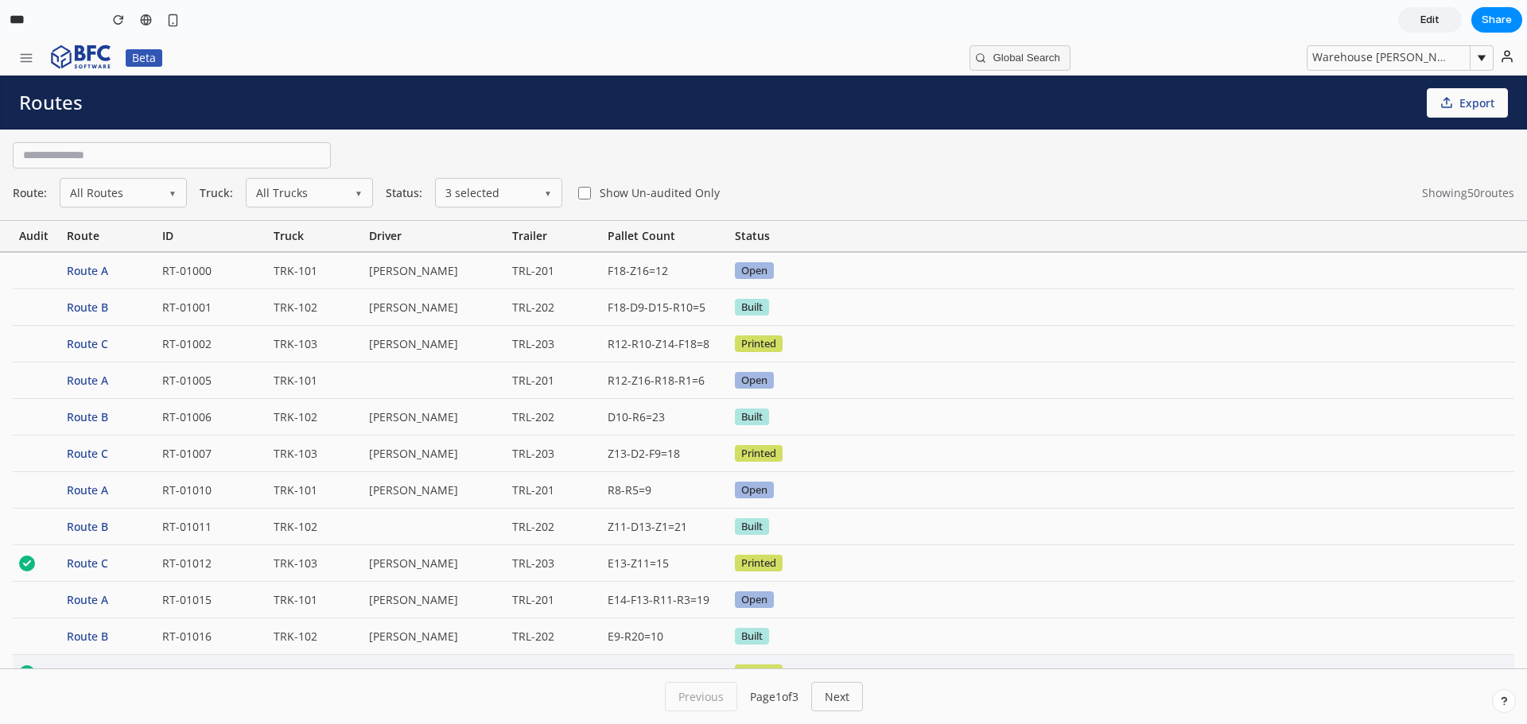
scroll to position [159, 0]
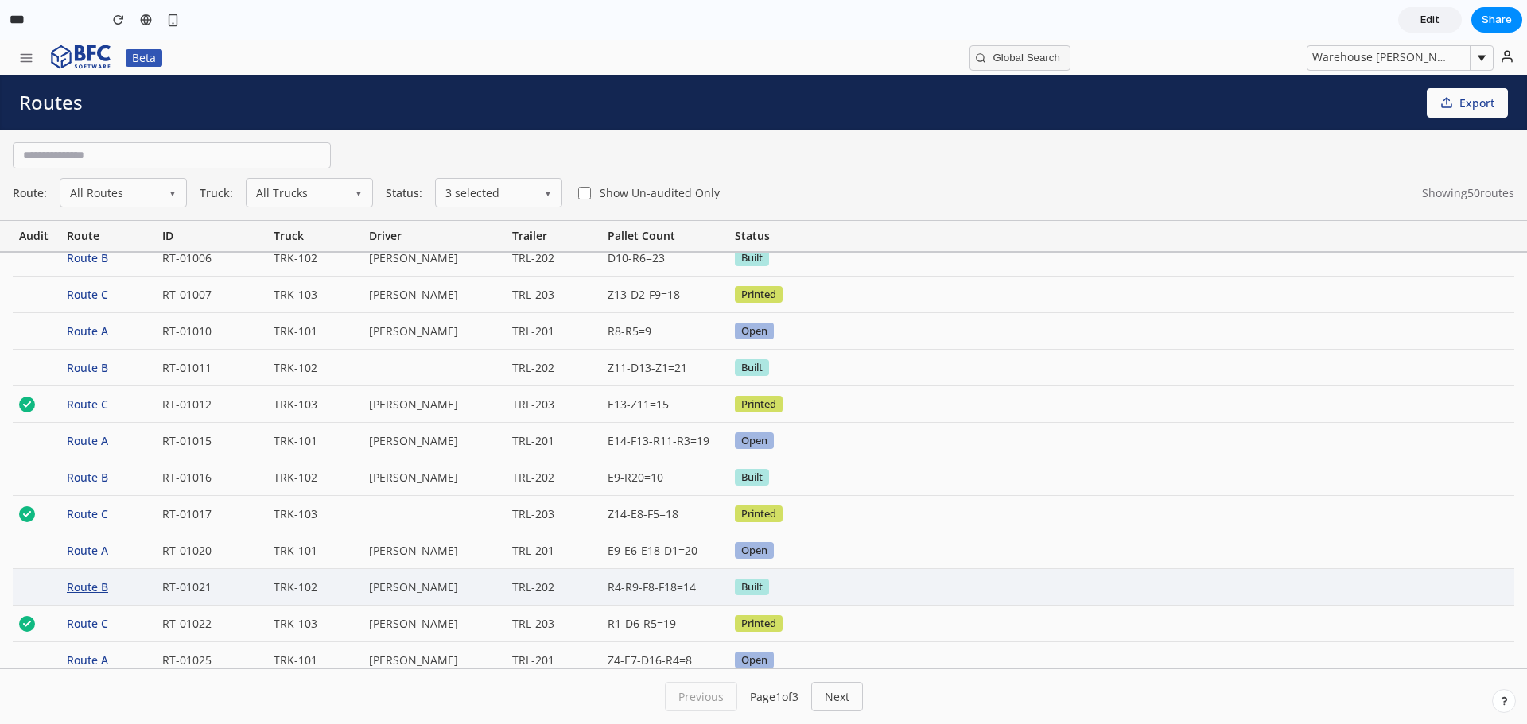
click at [93, 586] on div "Route B" at bounding box center [107, 587] width 95 height 36
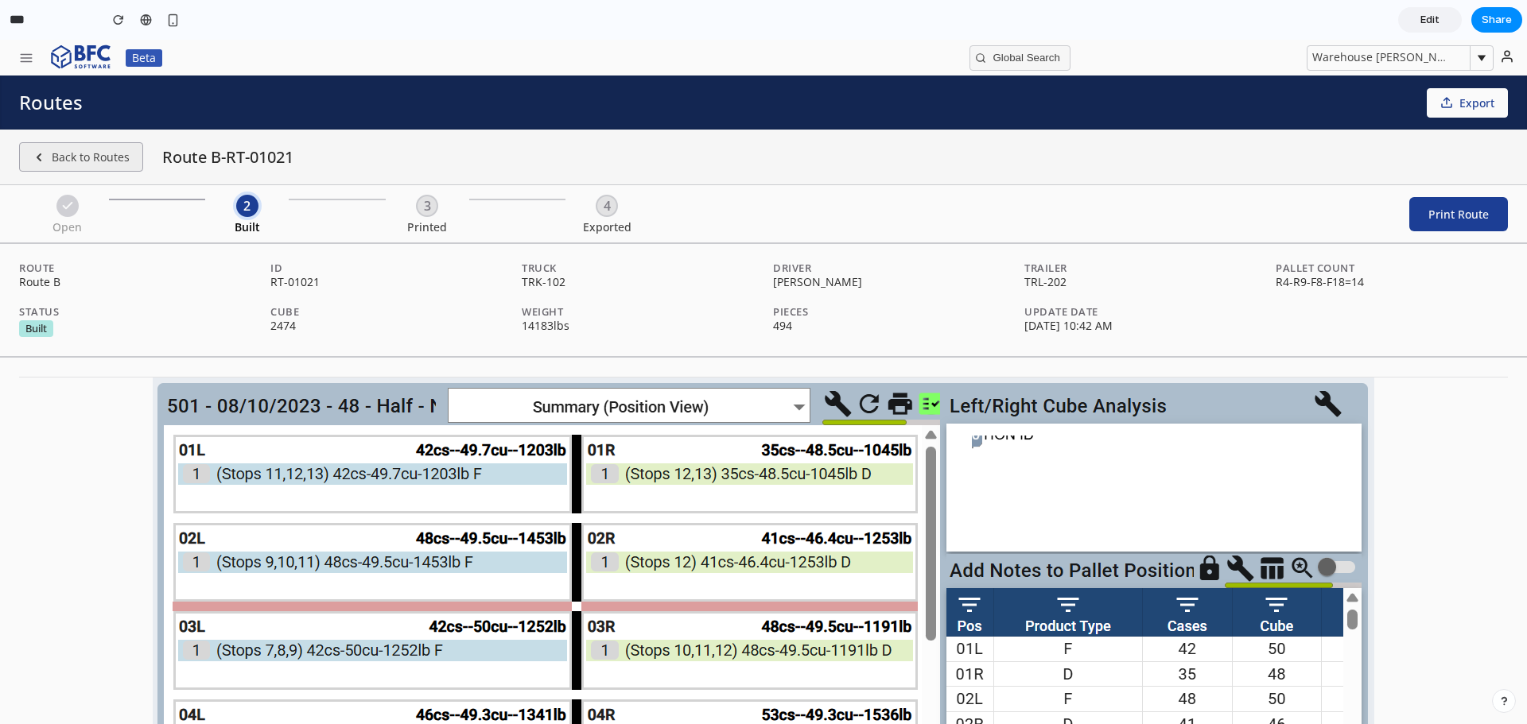
click at [60, 164] on button "Back to Routes" at bounding box center [81, 156] width 124 height 29
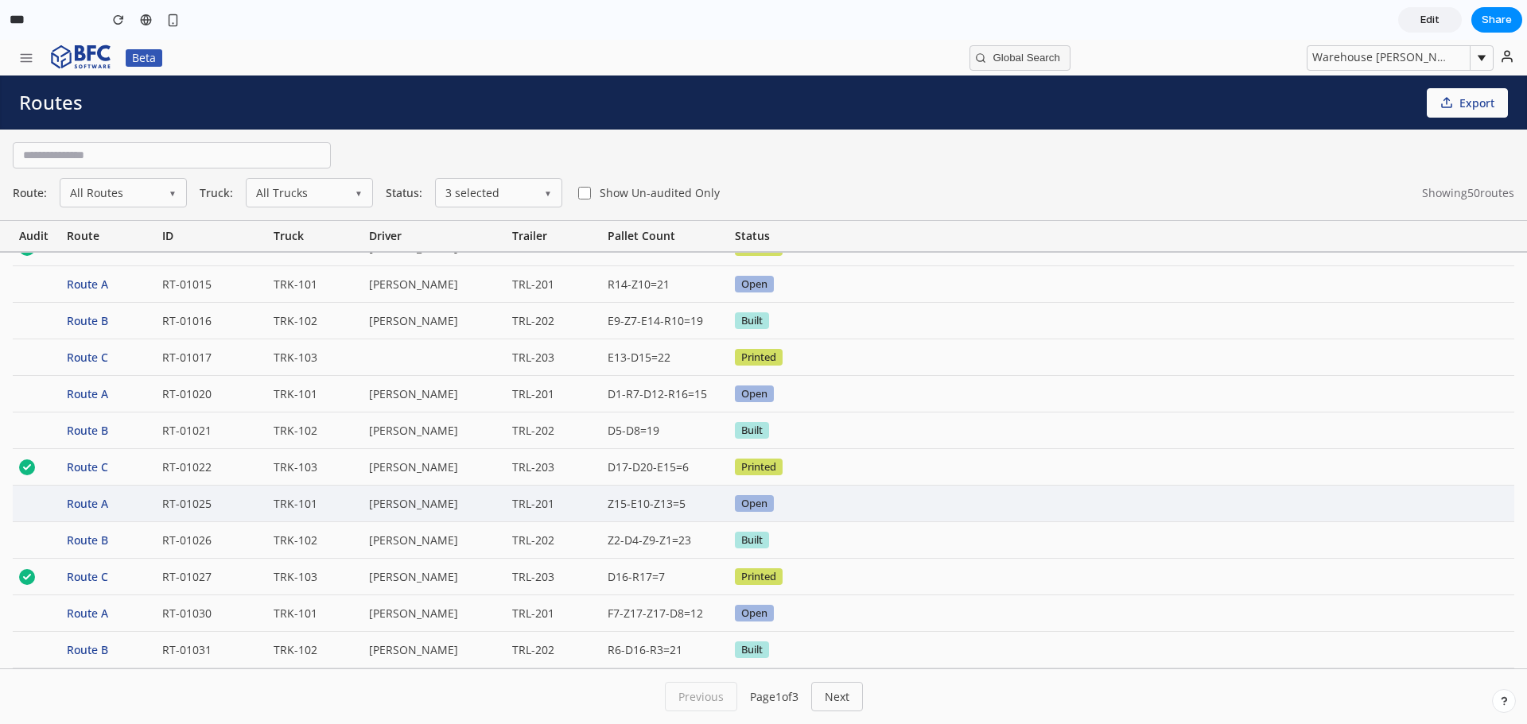
scroll to position [319, 0]
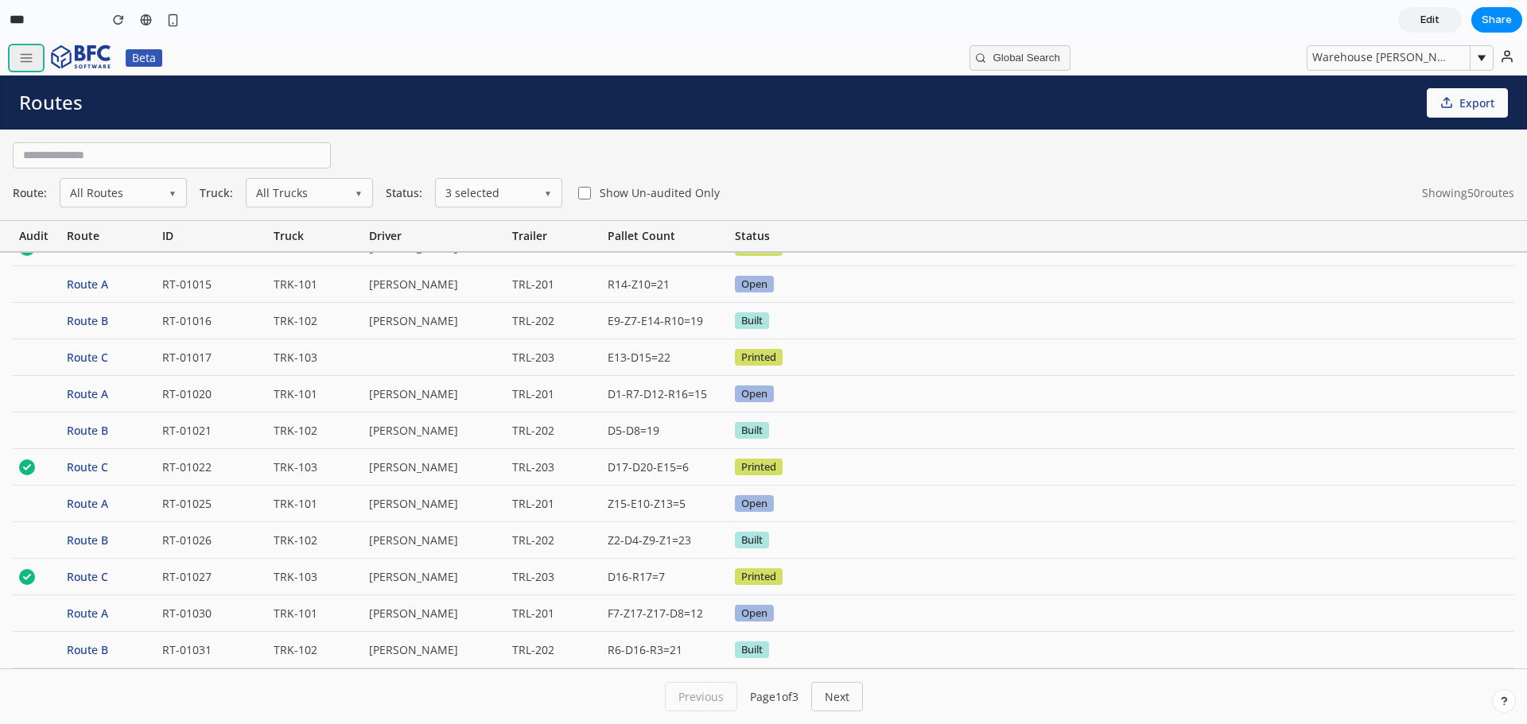
click at [21, 58] on line "button" at bounding box center [26, 58] width 11 height 0
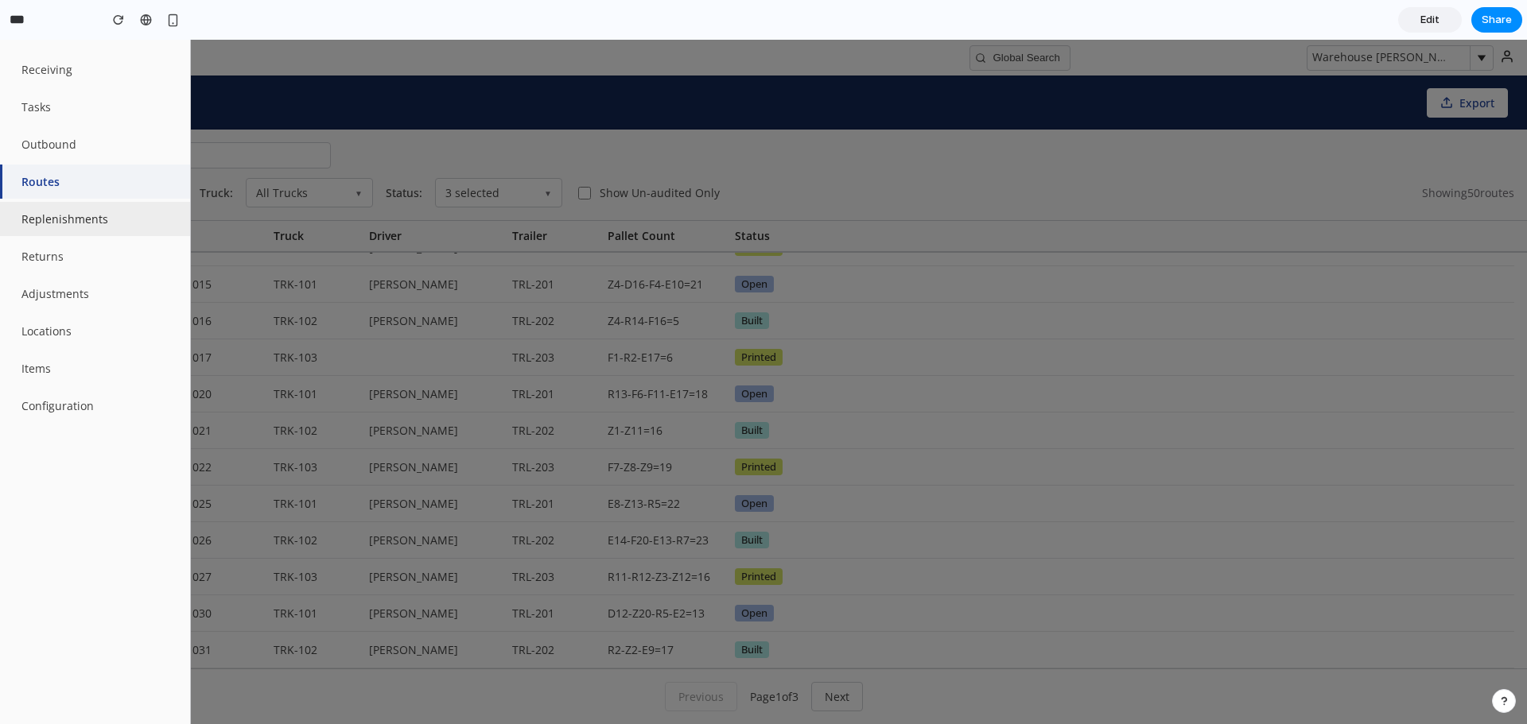
click at [71, 219] on button "Replenishments" at bounding box center [95, 219] width 190 height 34
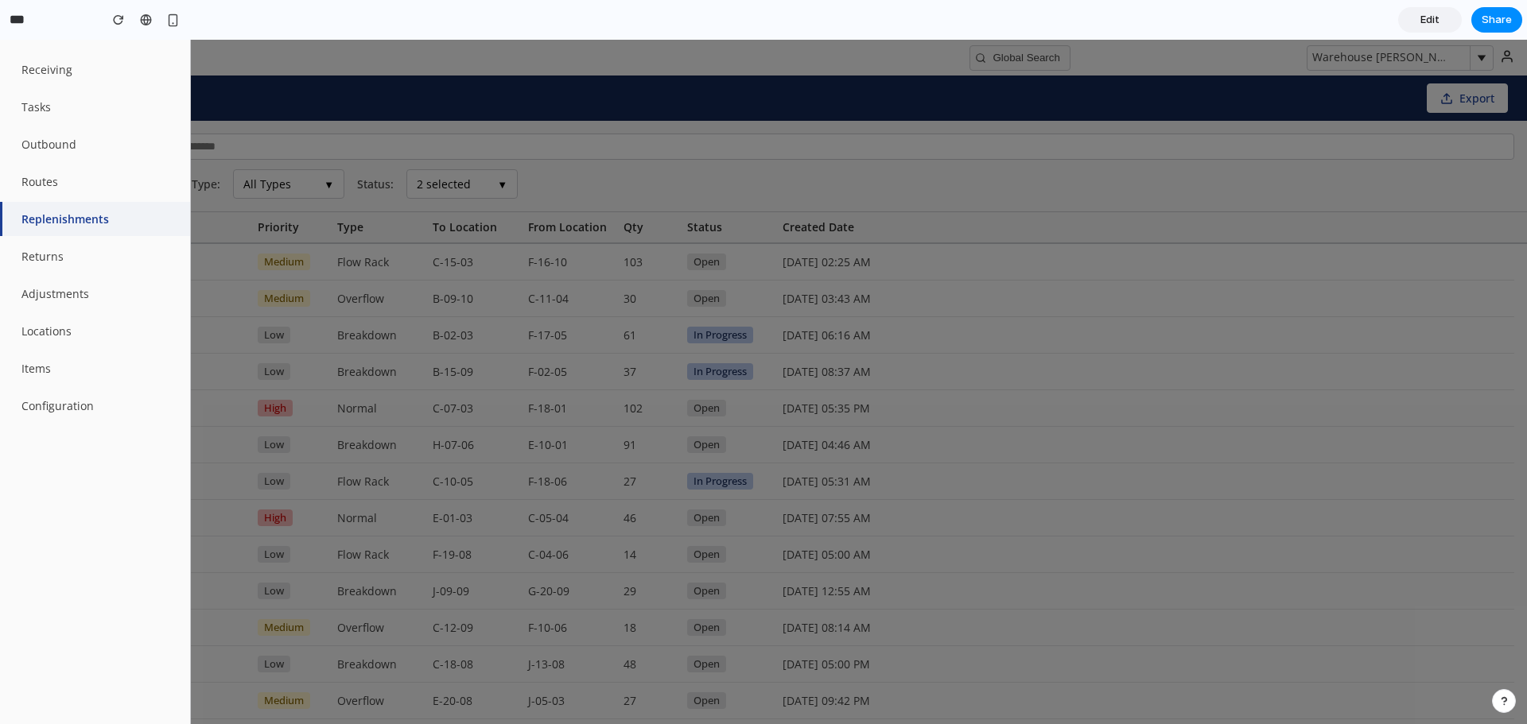
click at [784, 185] on div at bounding box center [763, 382] width 1527 height 685
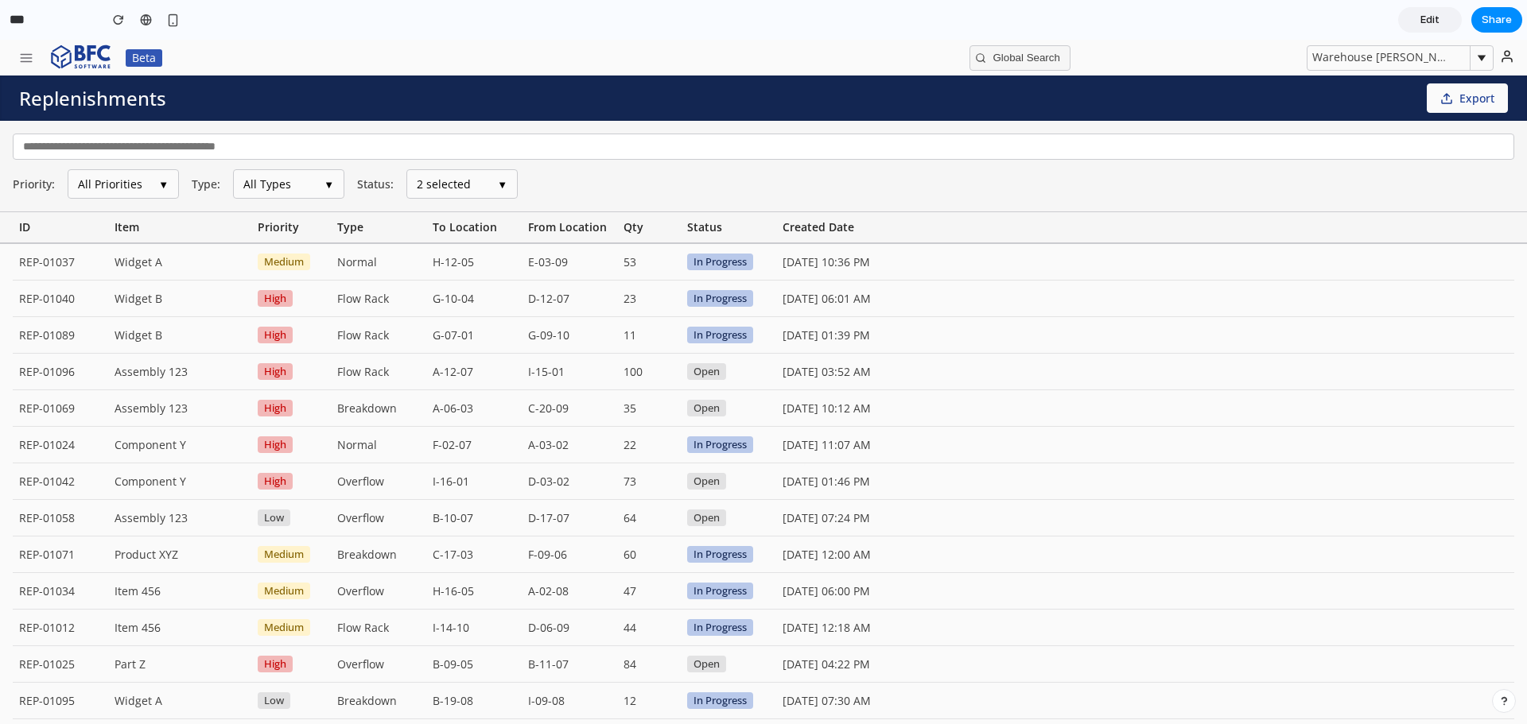
click at [456, 177] on button "2 selected ▼" at bounding box center [461, 183] width 111 height 29
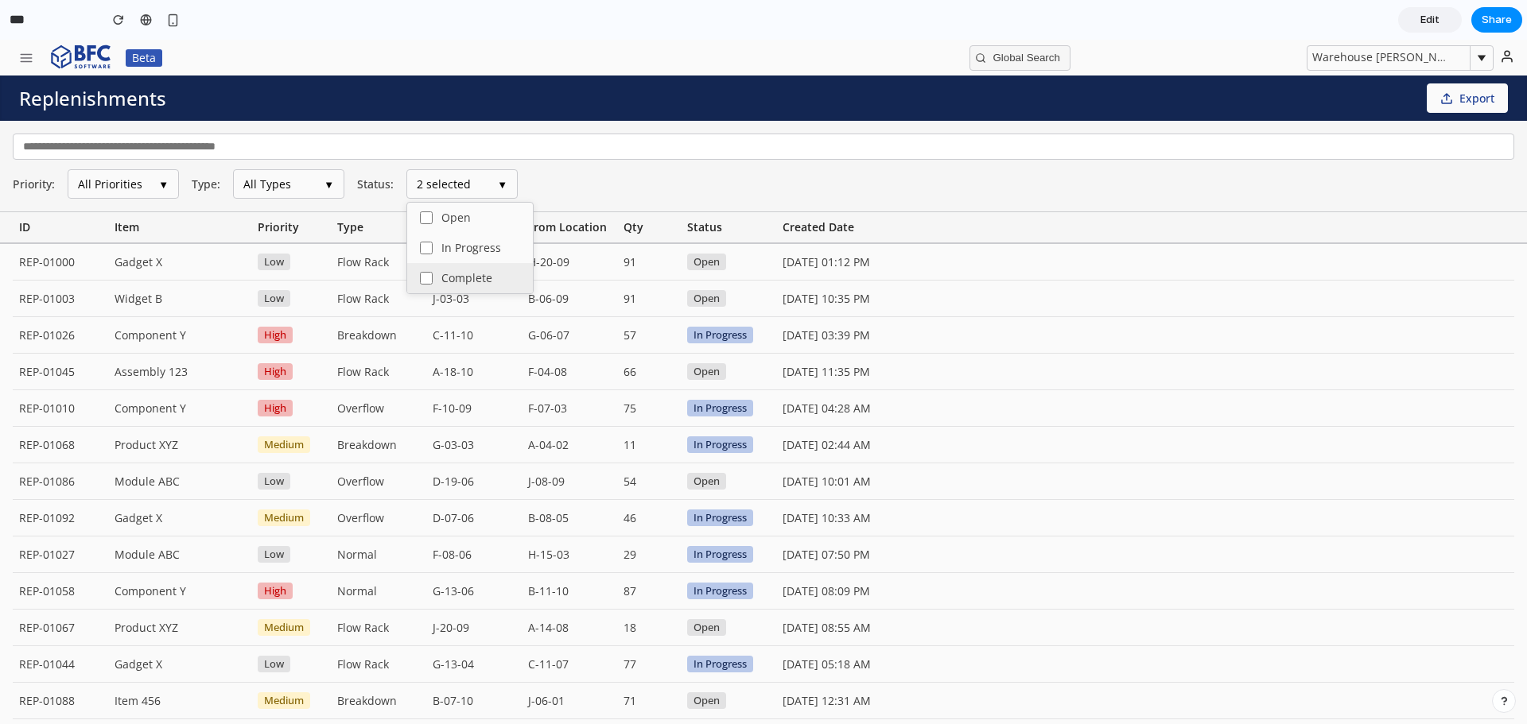
click at [464, 284] on span "Complete" at bounding box center [466, 278] width 51 height 11
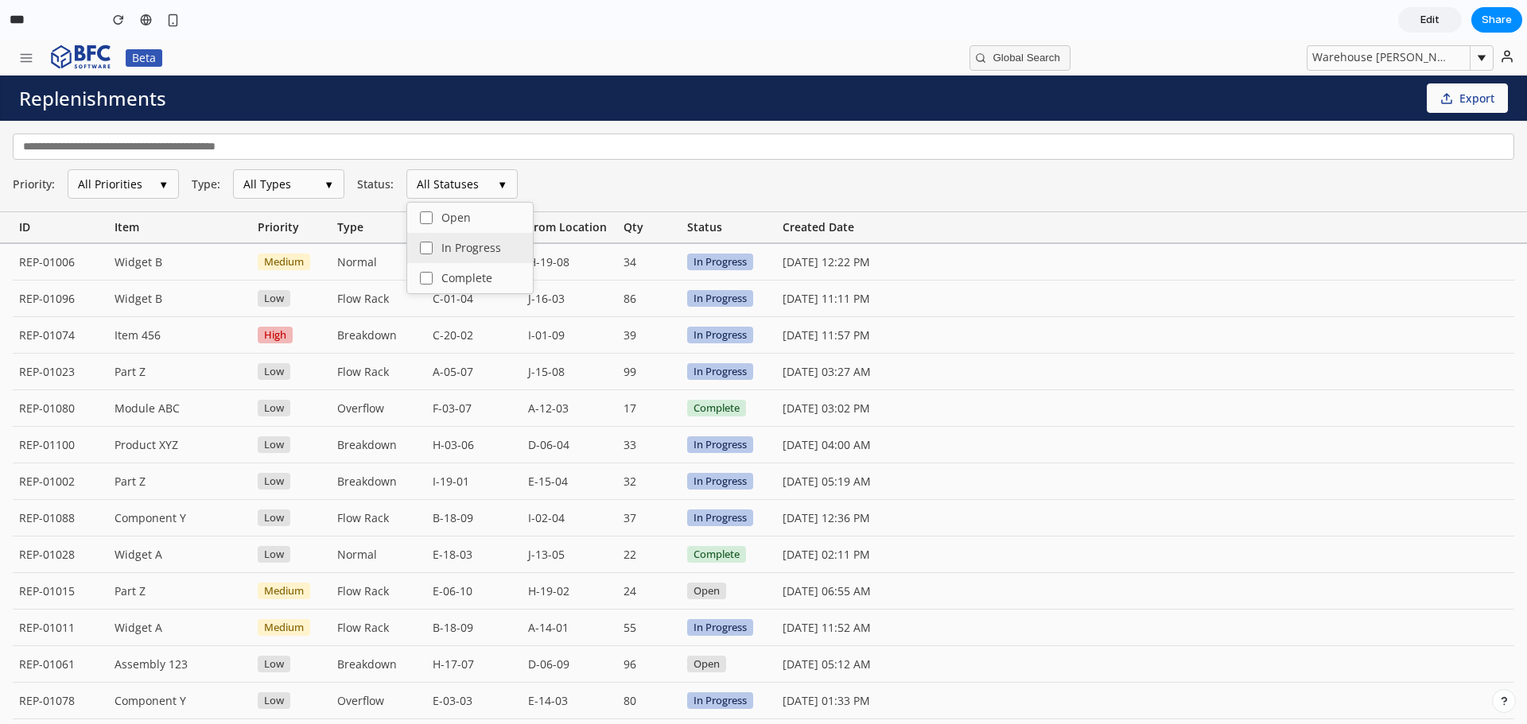
click at [459, 258] on label "In Progress" at bounding box center [470, 248] width 126 height 30
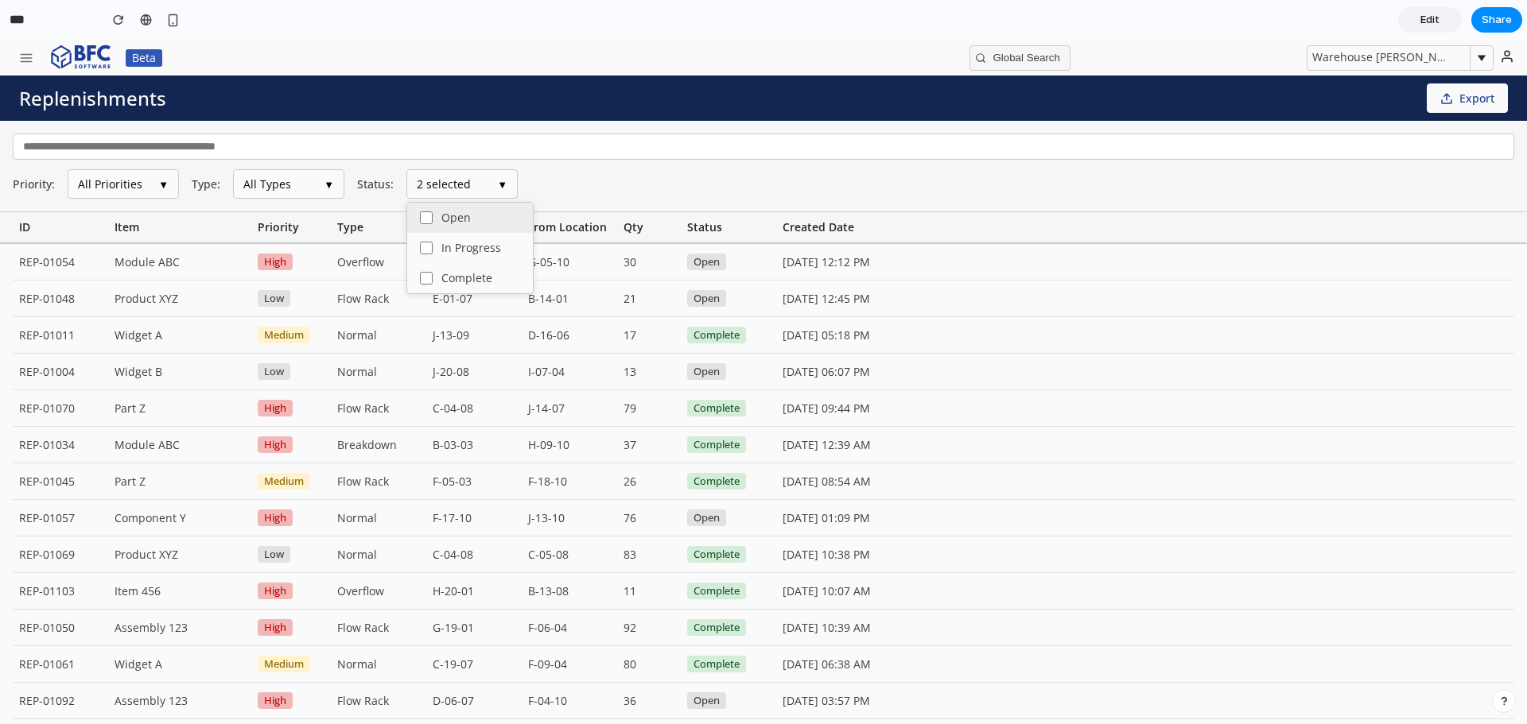
click at [465, 221] on span "Open" at bounding box center [455, 217] width 29 height 11
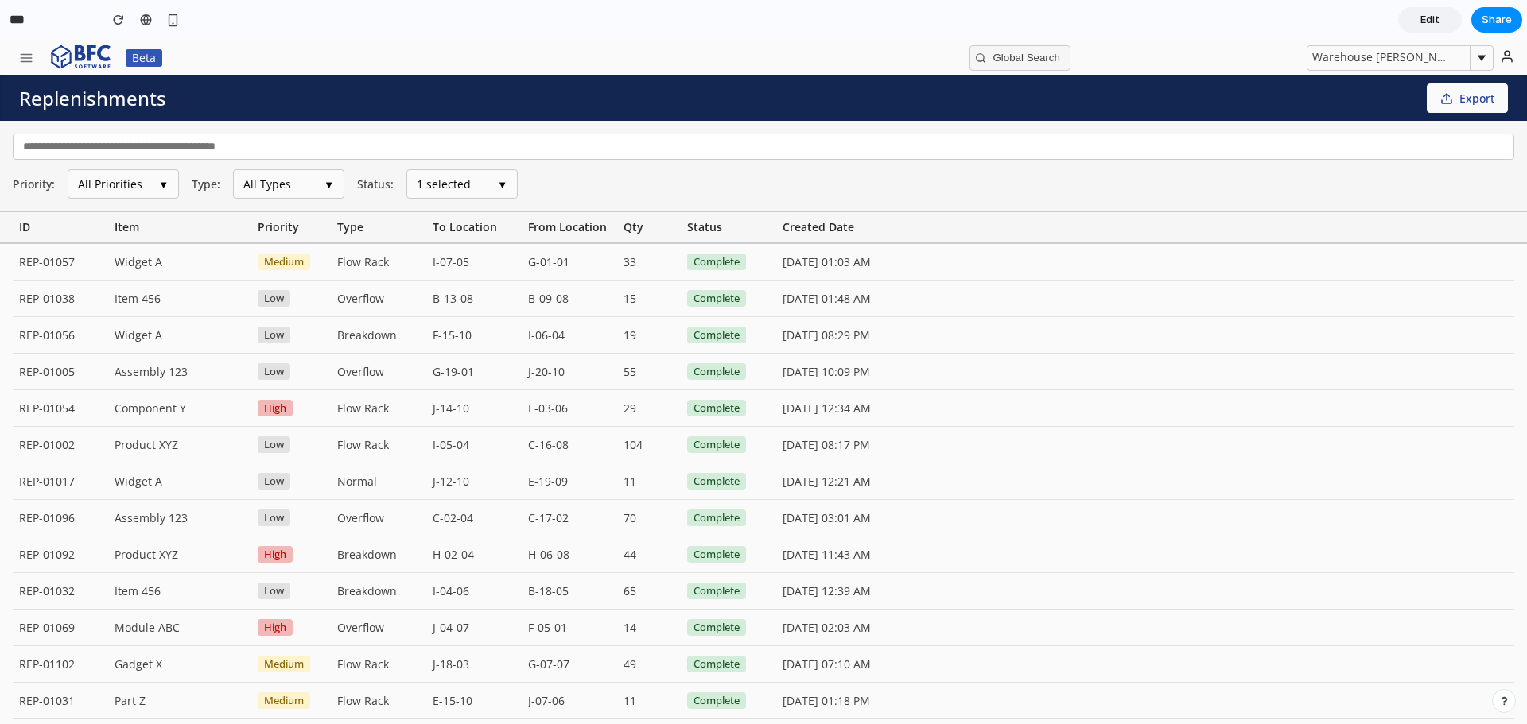
click at [130, 190] on button "All Priorities ▼" at bounding box center [123, 183] width 111 height 29
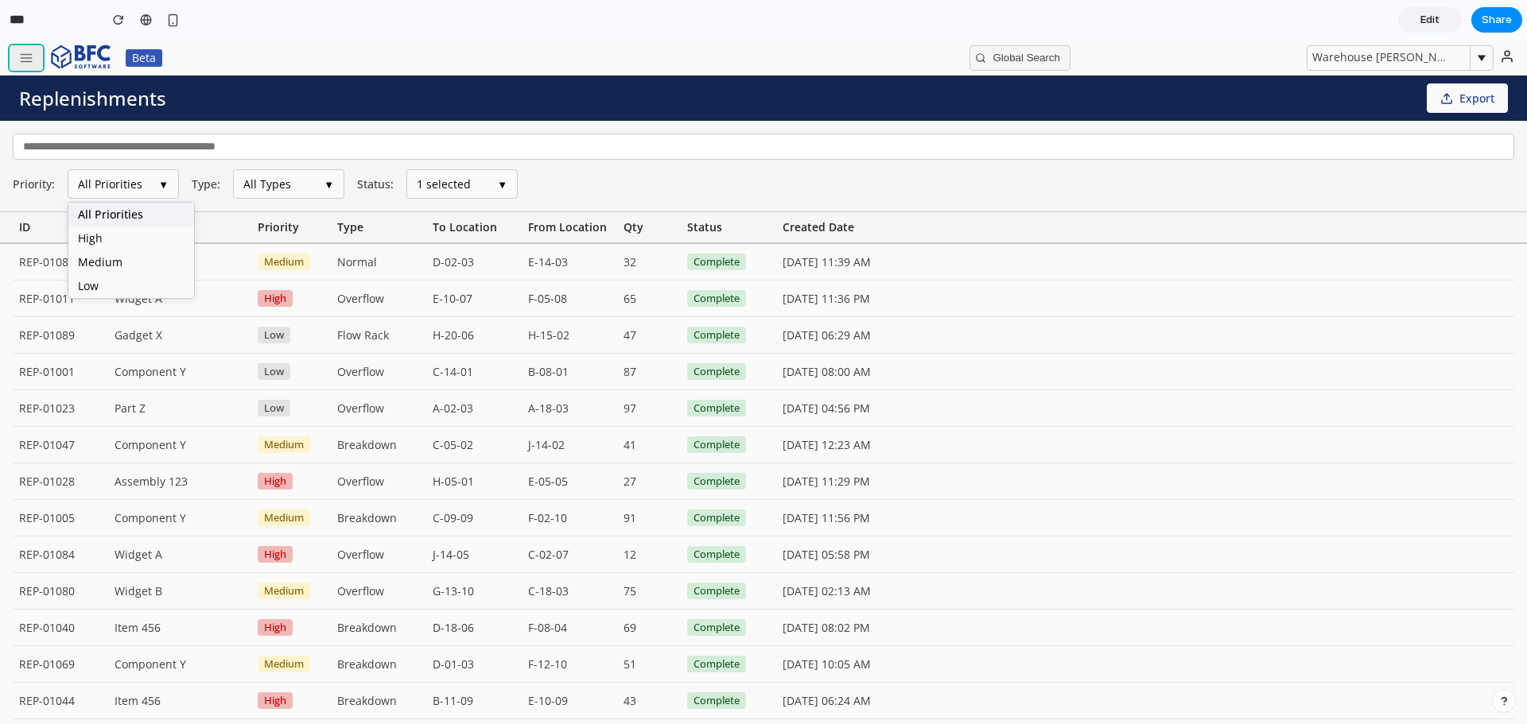
click at [17, 60] on button "button" at bounding box center [26, 57] width 33 height 25
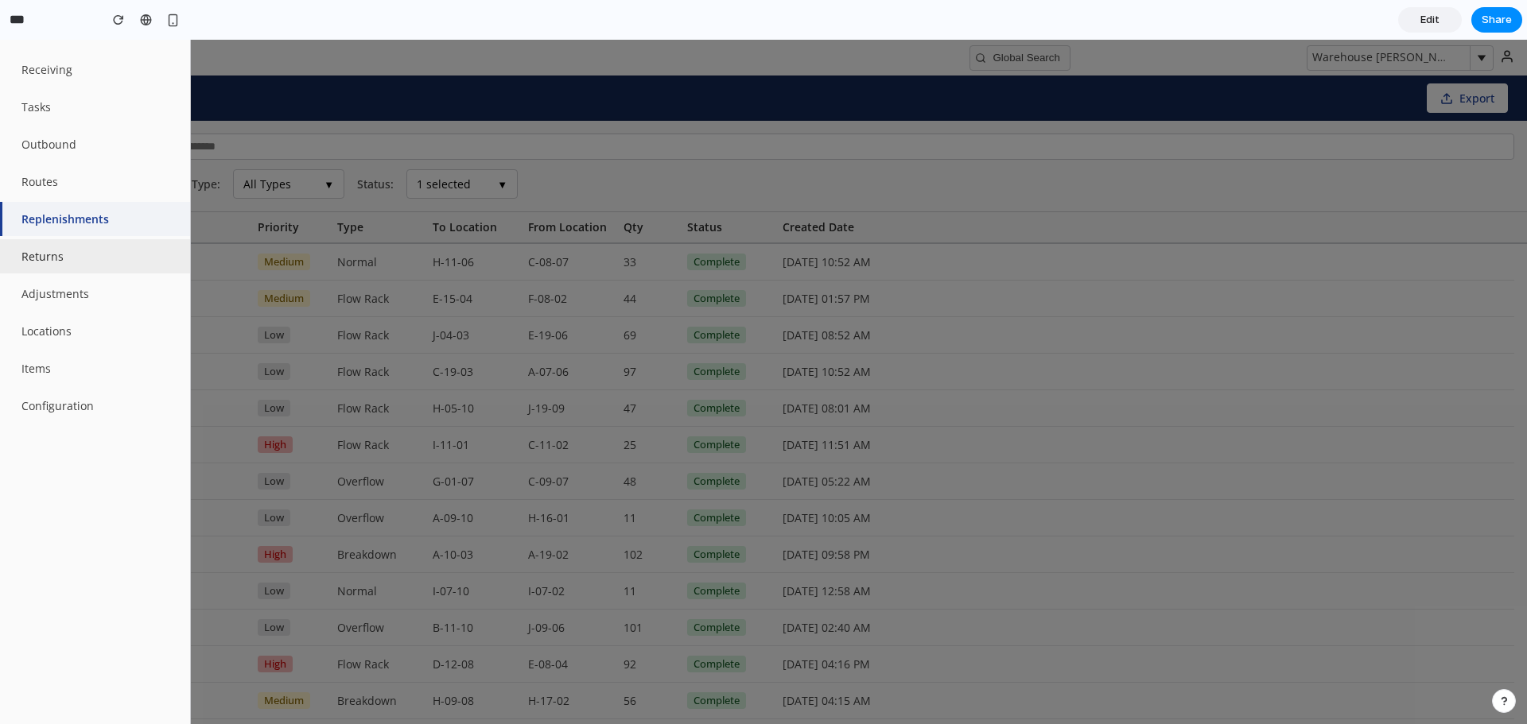
click at [52, 255] on button "Returns" at bounding box center [95, 256] width 190 height 34
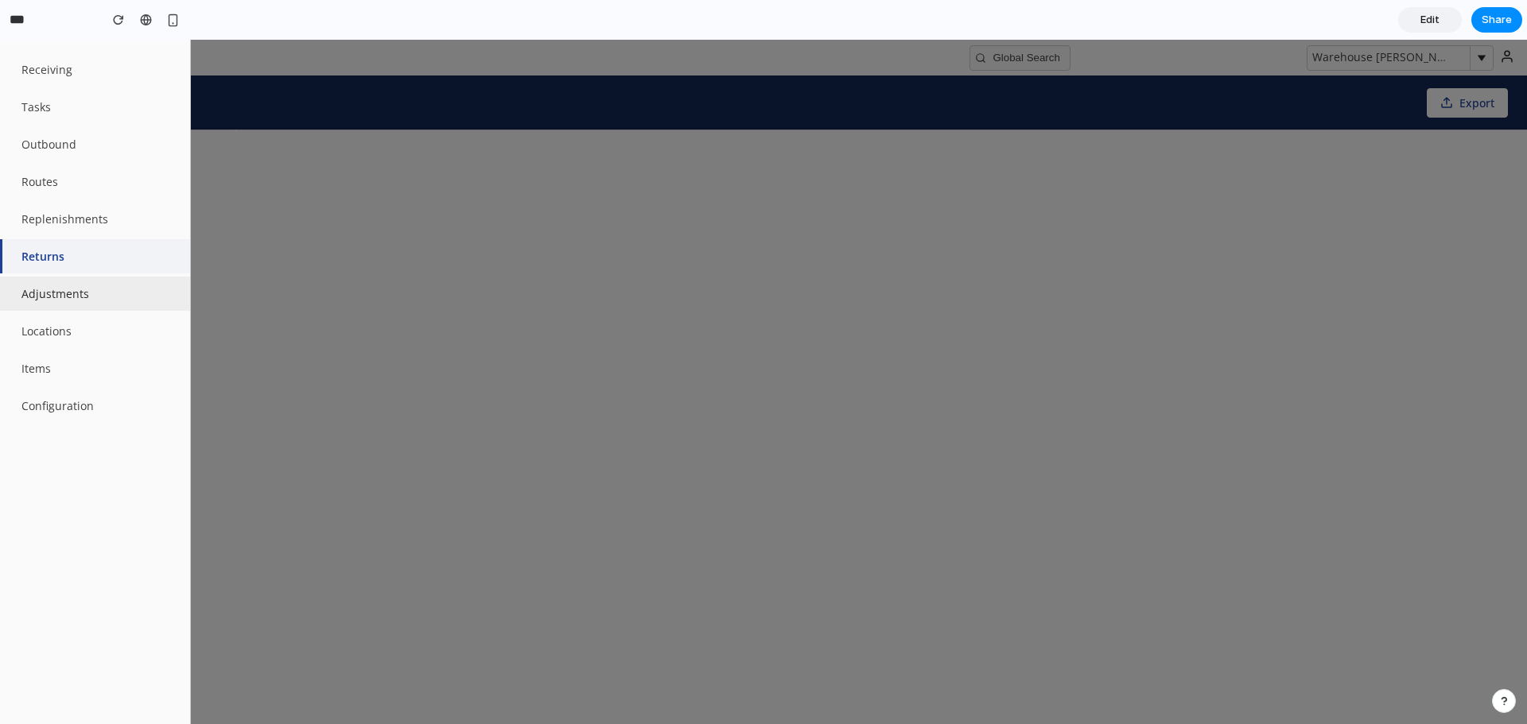
click at [83, 300] on button "Adjustments" at bounding box center [95, 294] width 190 height 34
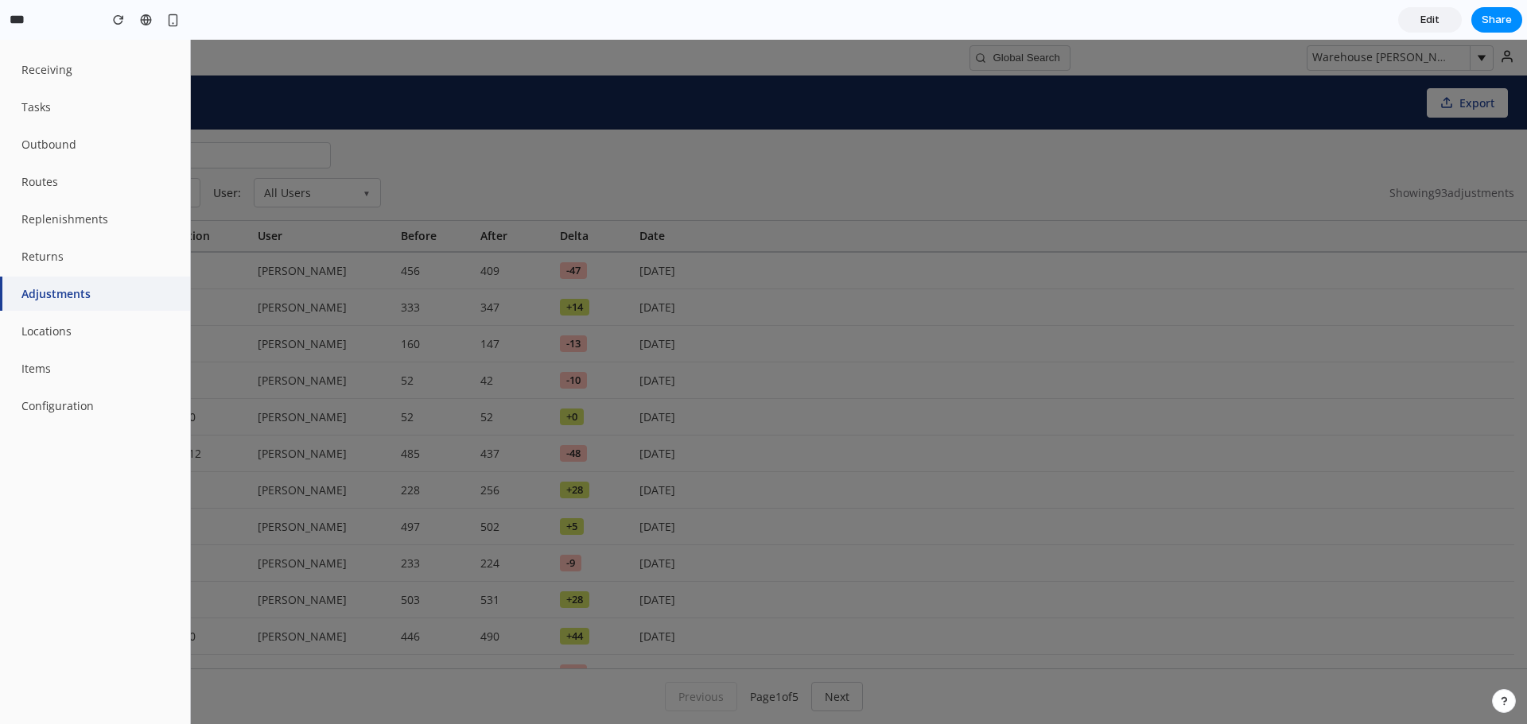
click at [829, 172] on div at bounding box center [763, 382] width 1527 height 685
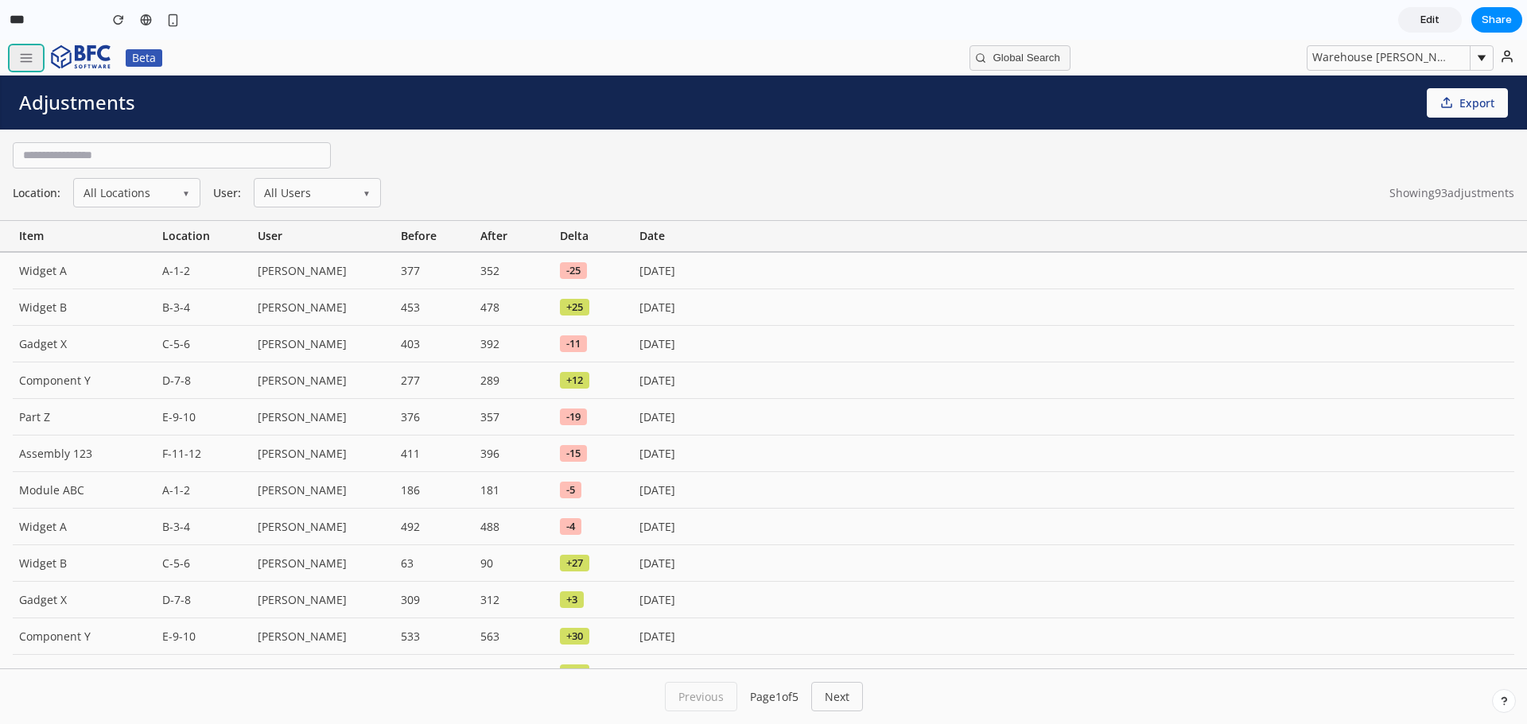
click at [17, 53] on button "button" at bounding box center [26, 57] width 33 height 25
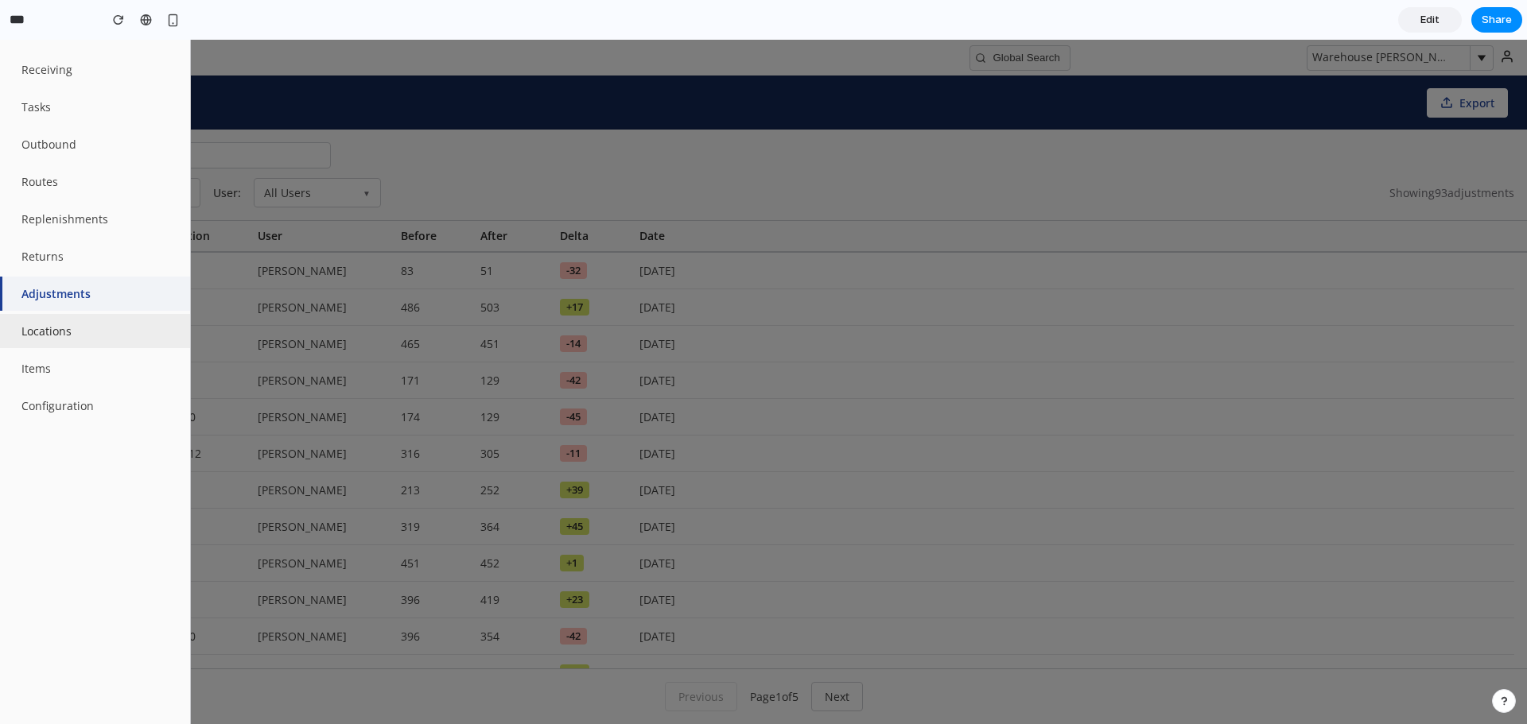
click at [82, 325] on button "Locations" at bounding box center [95, 331] width 190 height 34
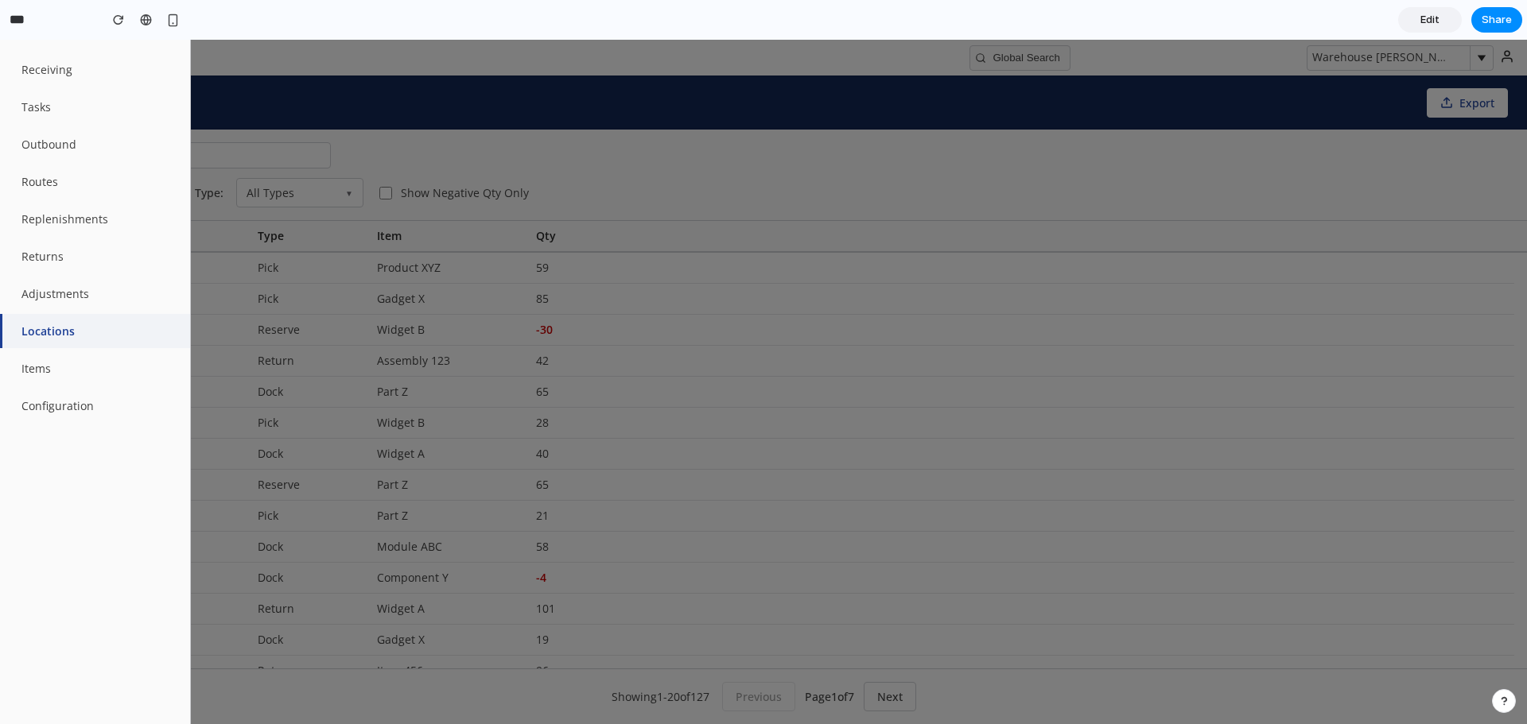
click at [615, 183] on div at bounding box center [763, 382] width 1527 height 685
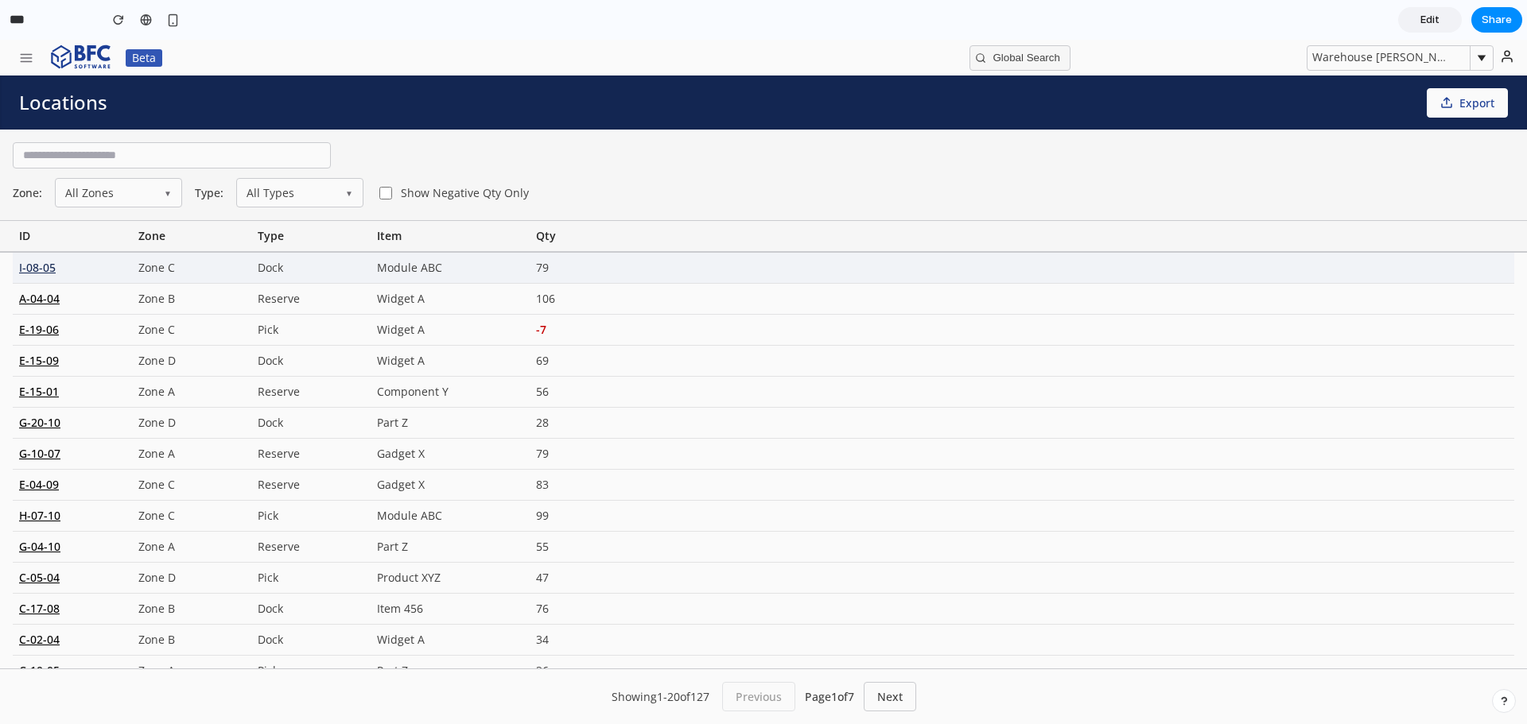
click at [41, 268] on div "I-08-05" at bounding box center [72, 268] width 119 height 30
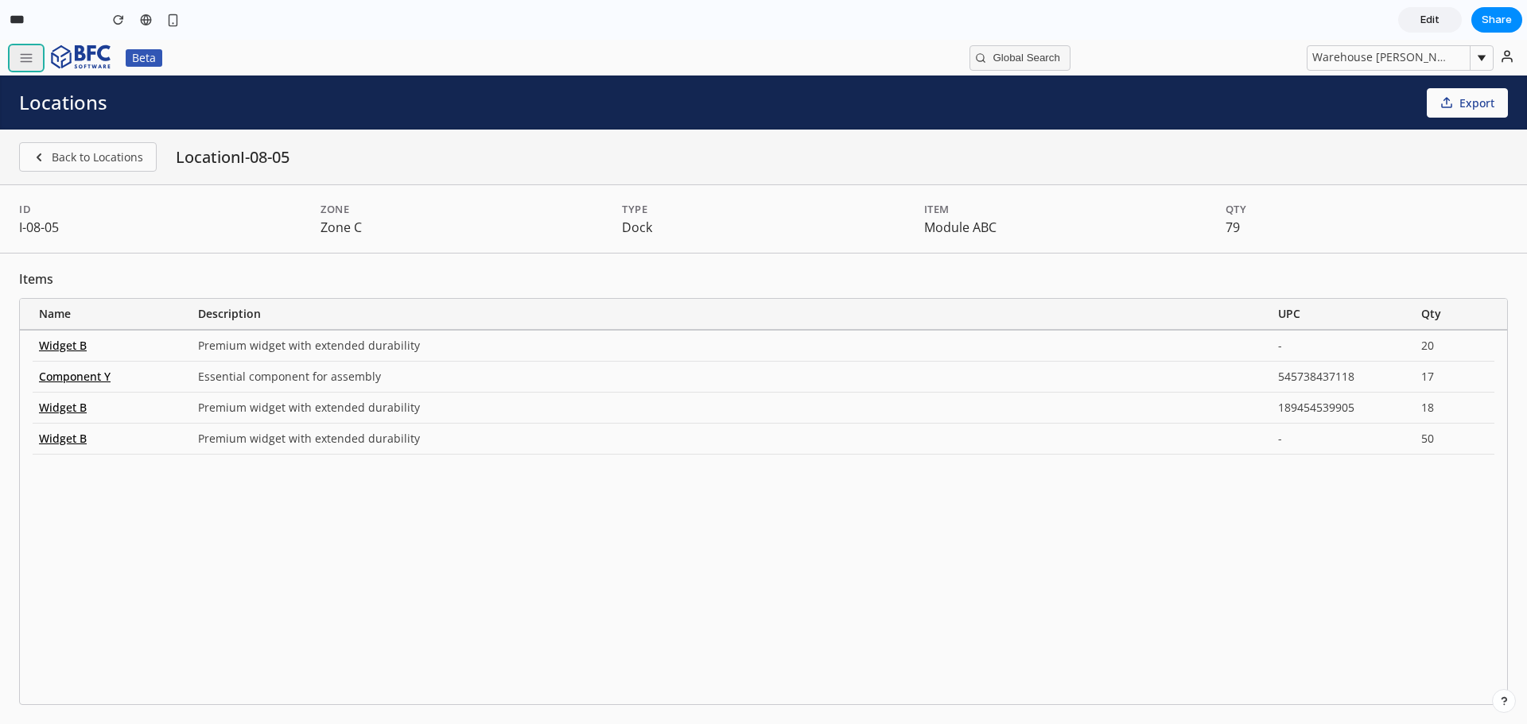
click at [32, 62] on icon "button" at bounding box center [26, 58] width 14 height 14
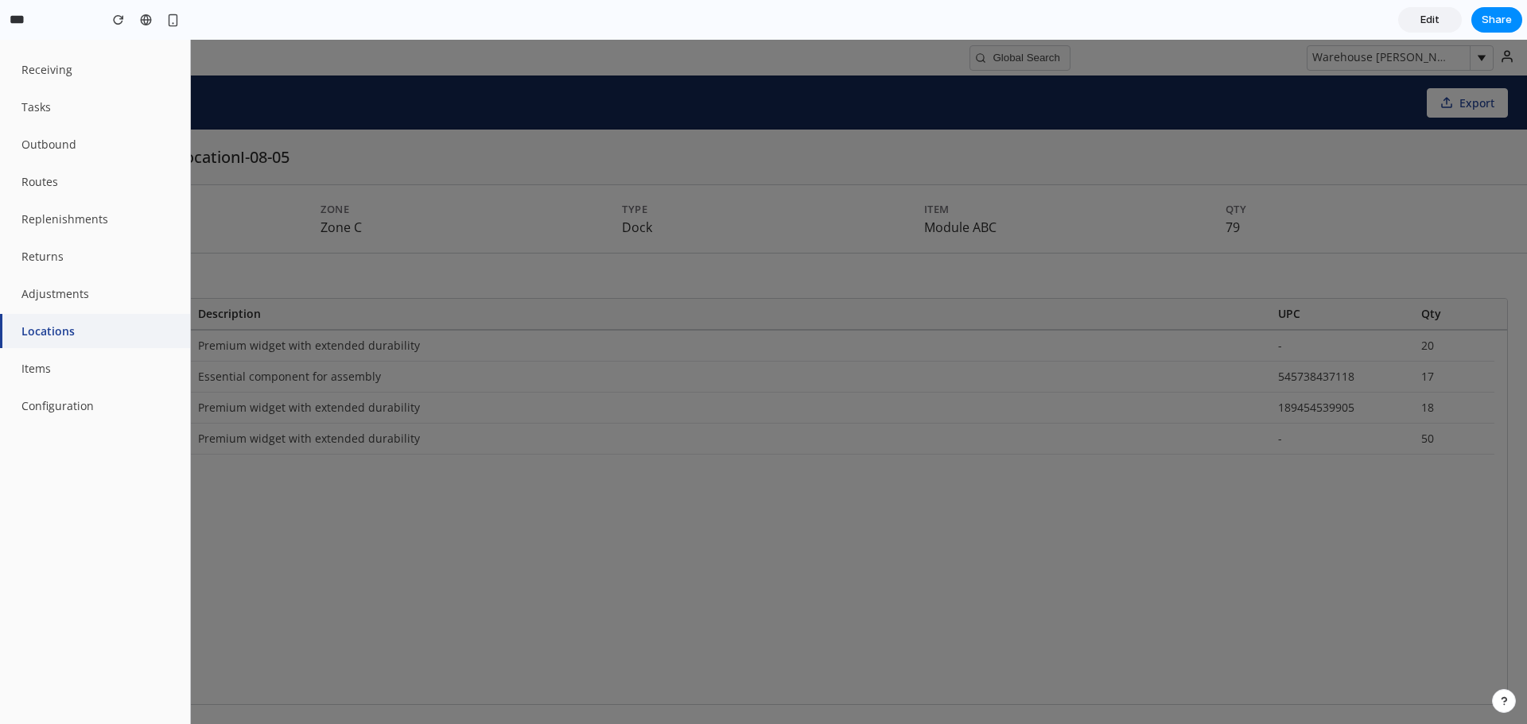
click at [226, 50] on div at bounding box center [763, 382] width 1527 height 685
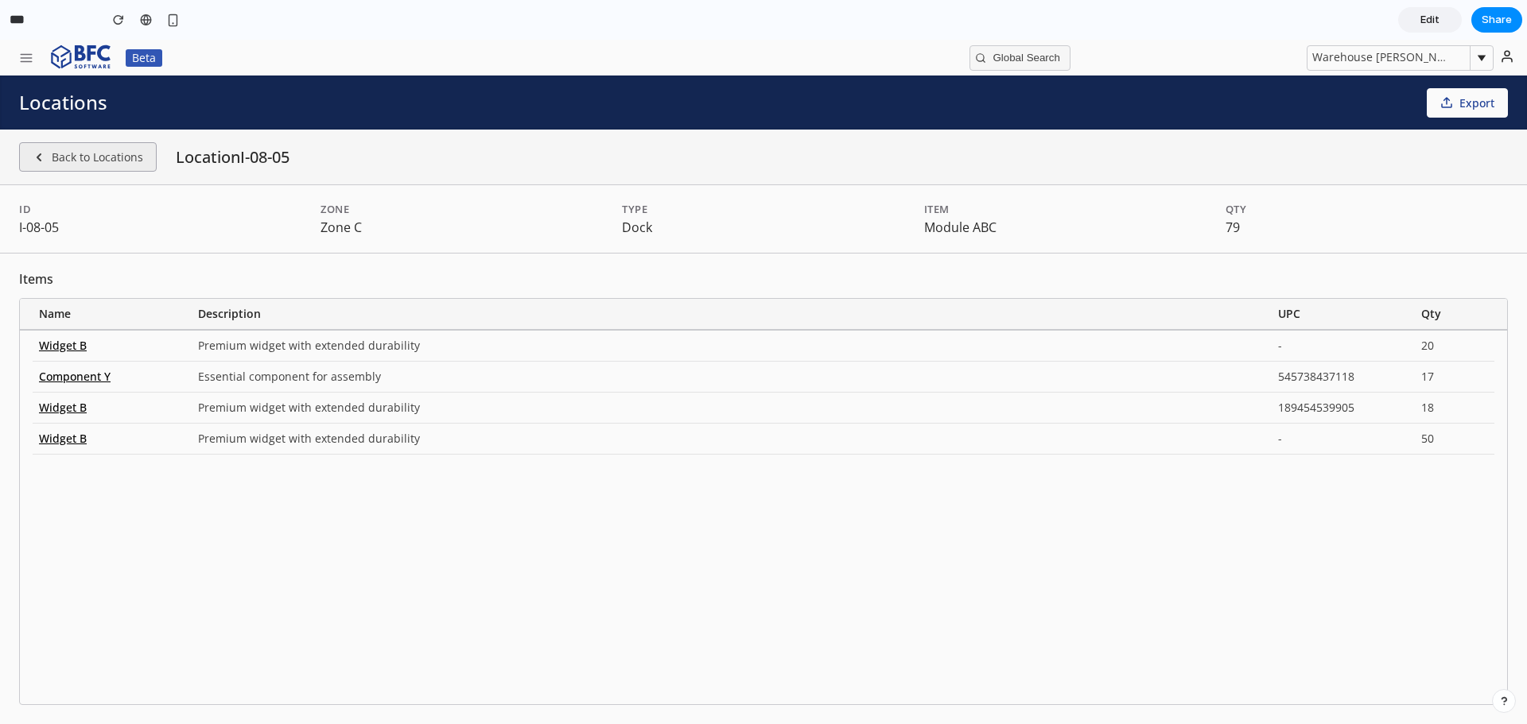
click at [94, 145] on button "Back to Locations" at bounding box center [88, 156] width 138 height 29
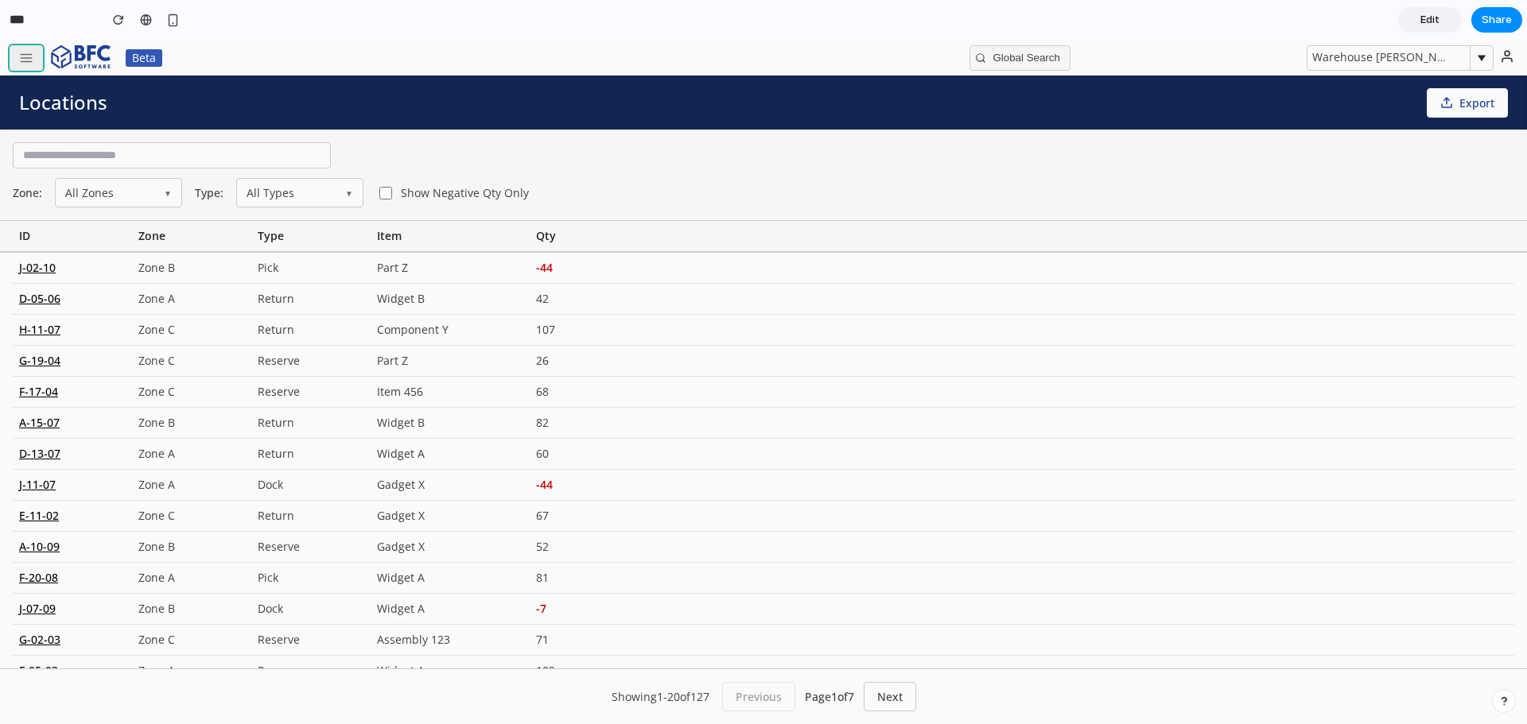
click at [22, 55] on icon "button" at bounding box center [26, 58] width 14 height 14
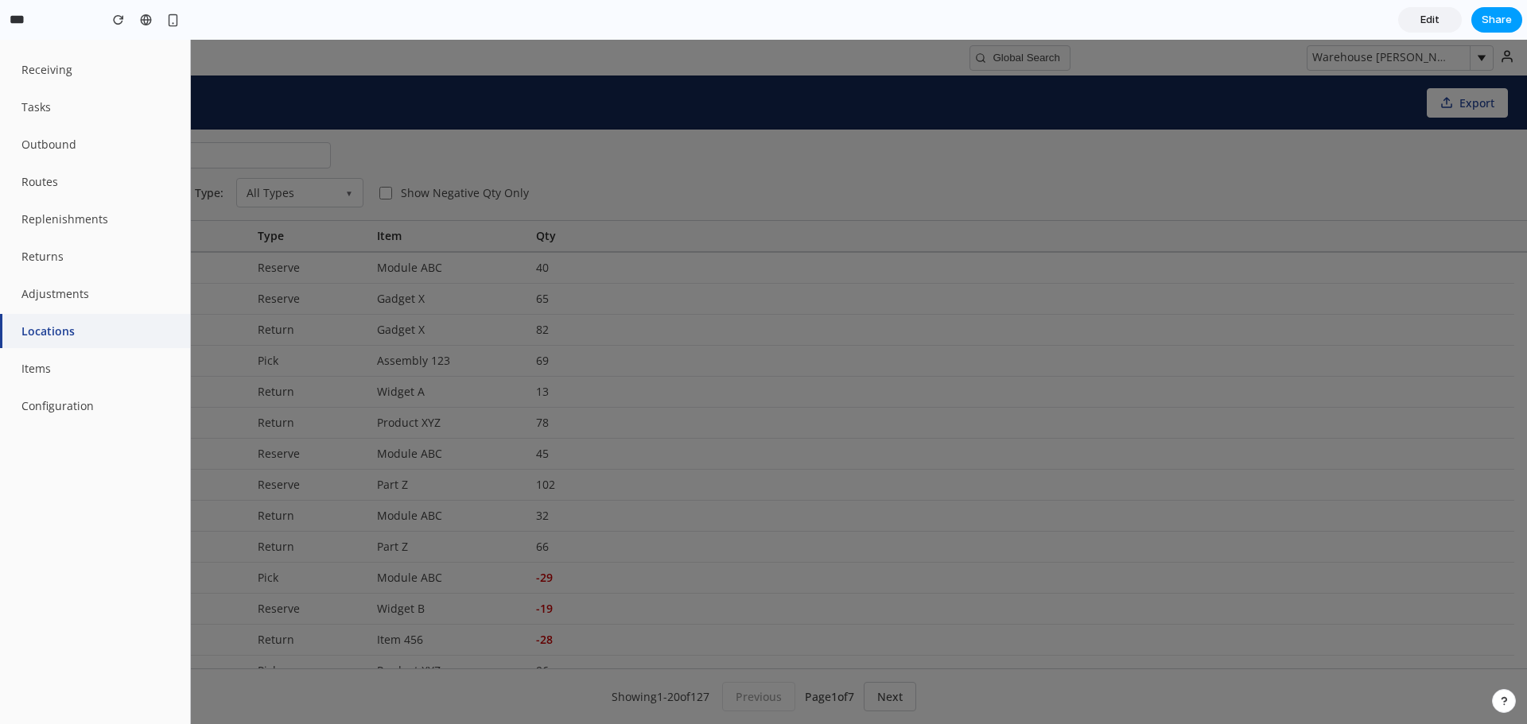
click at [1499, 21] on span "Share" at bounding box center [1496, 20] width 30 height 16
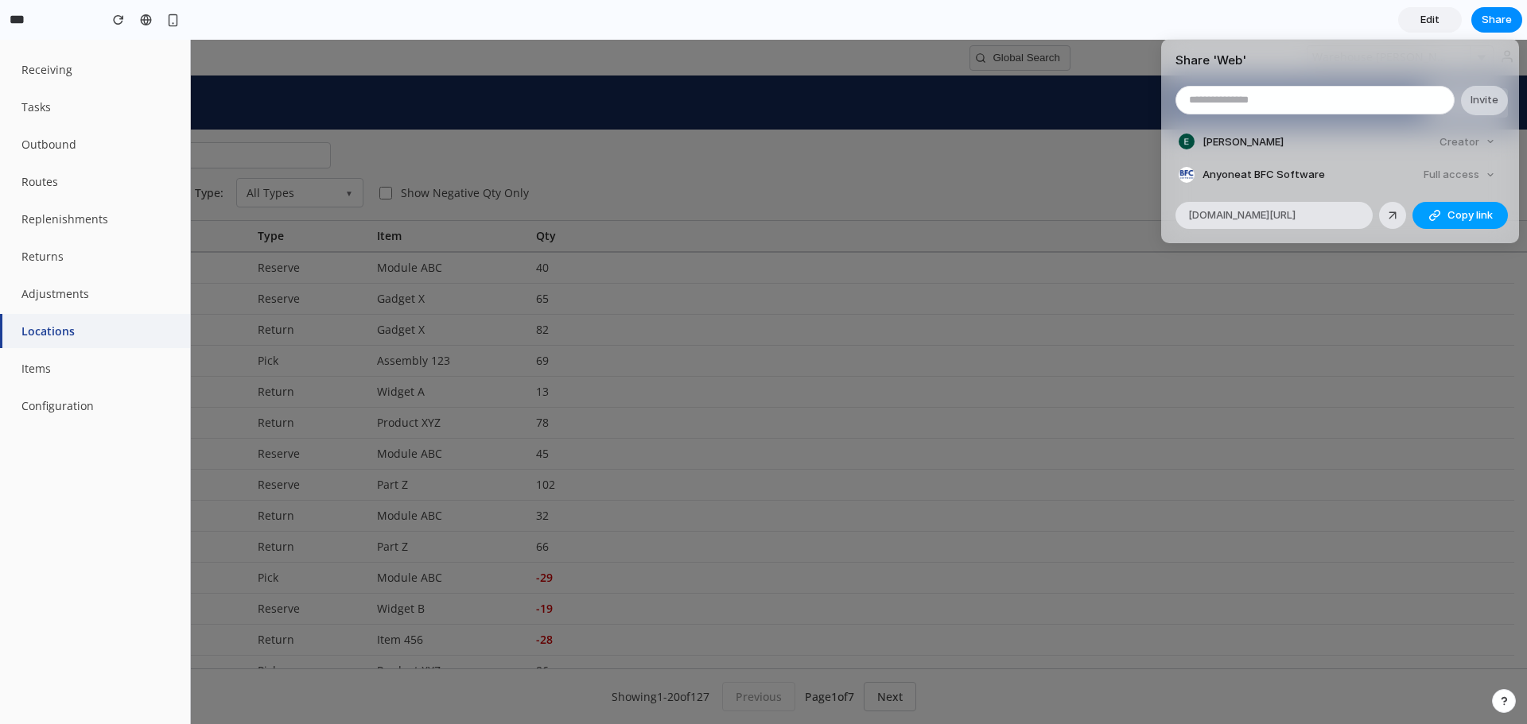
click at [1448, 204] on button "Copy link" at bounding box center [1459, 215] width 95 height 27
